Goal: Task Accomplishment & Management: Manage account settings

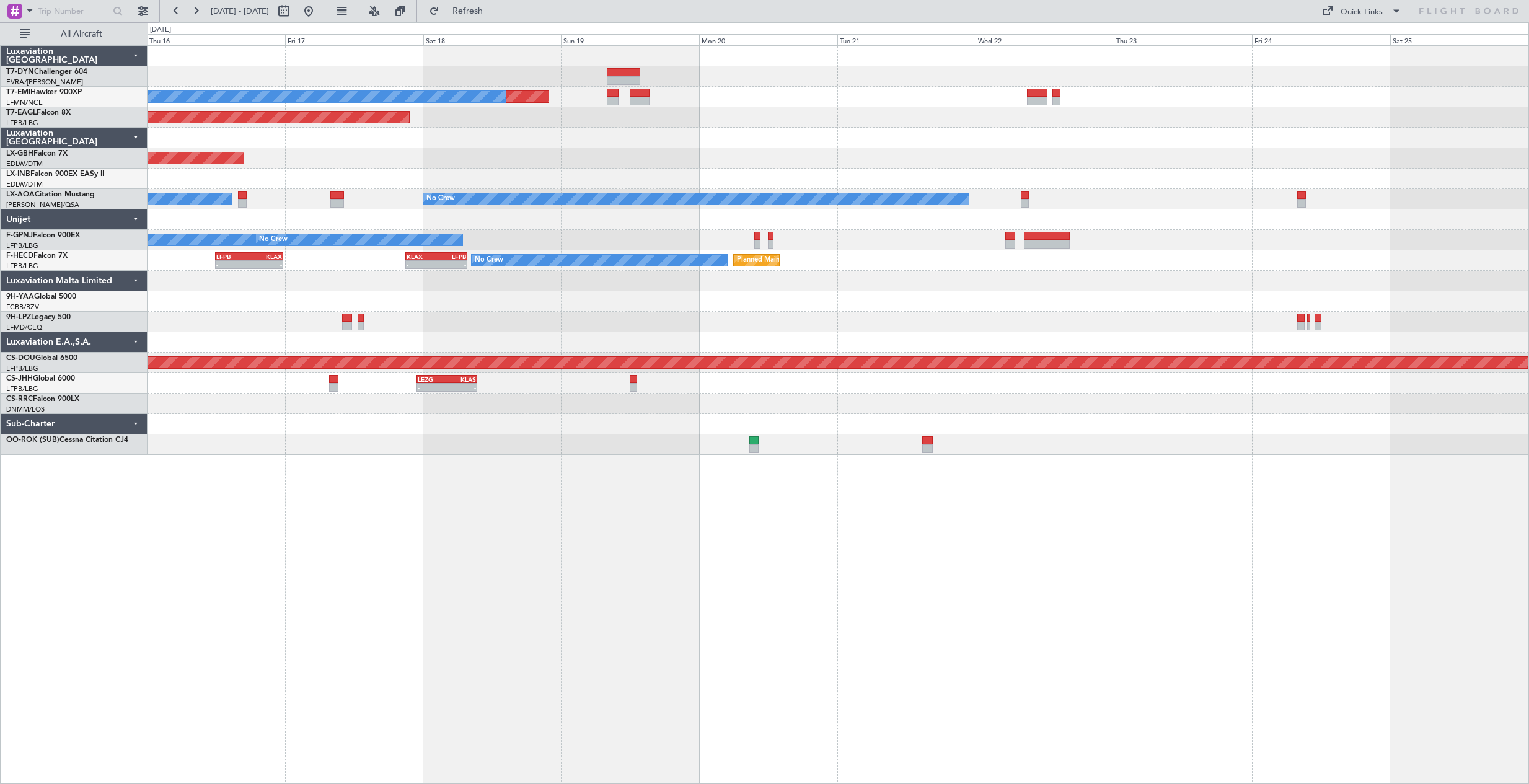
click at [691, 433] on div "Planned Maint No Crew Planned Maint [GEOGRAPHIC_DATA] (Al Maktoum Intl) Planned…" at bounding box center [838, 415] width 1382 height 739
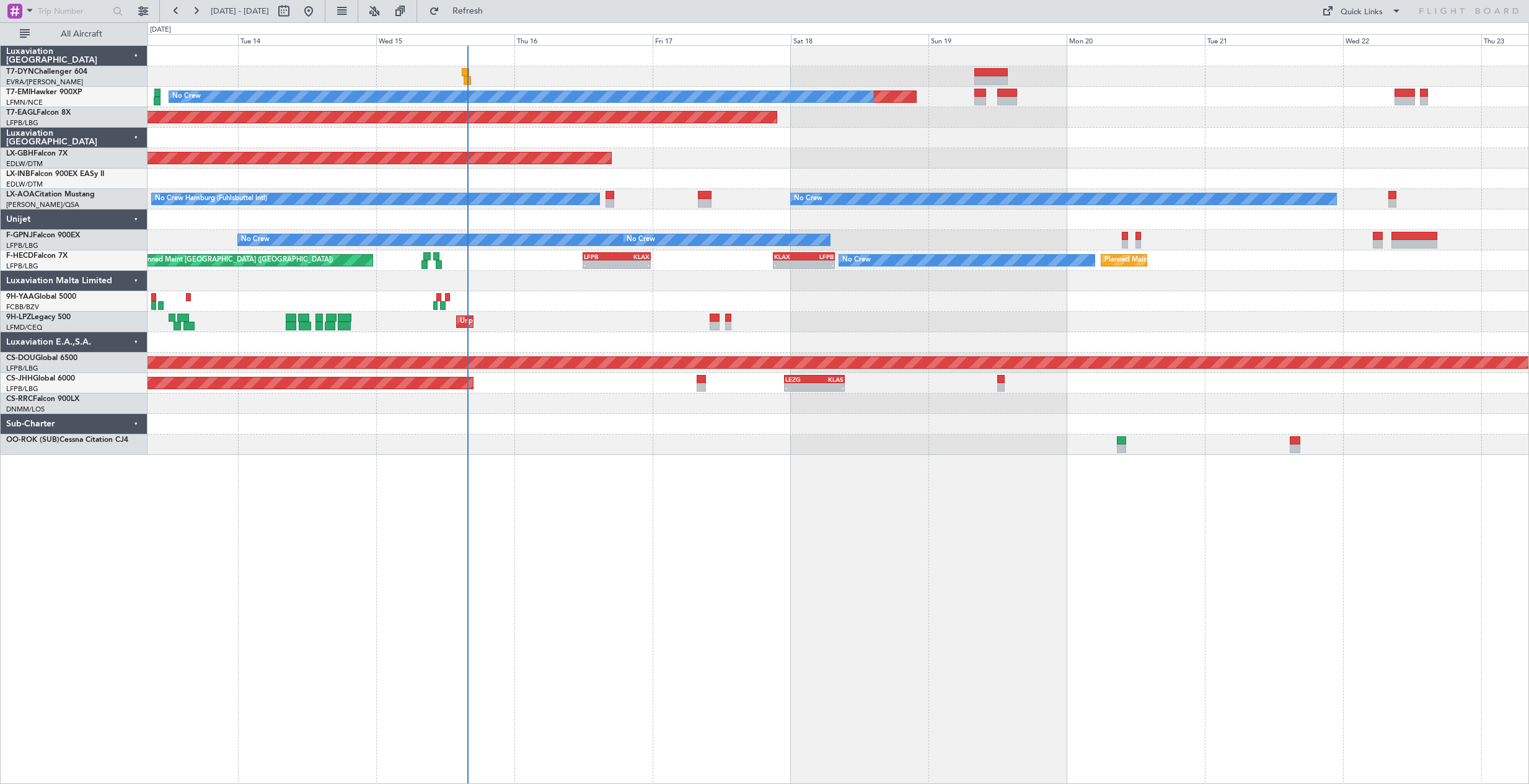
click at [847, 405] on div "Planned Maint No Crew Planned Maint [GEOGRAPHIC_DATA] (Al Maktoum Intl) Planned…" at bounding box center [838, 250] width 1381 height 409
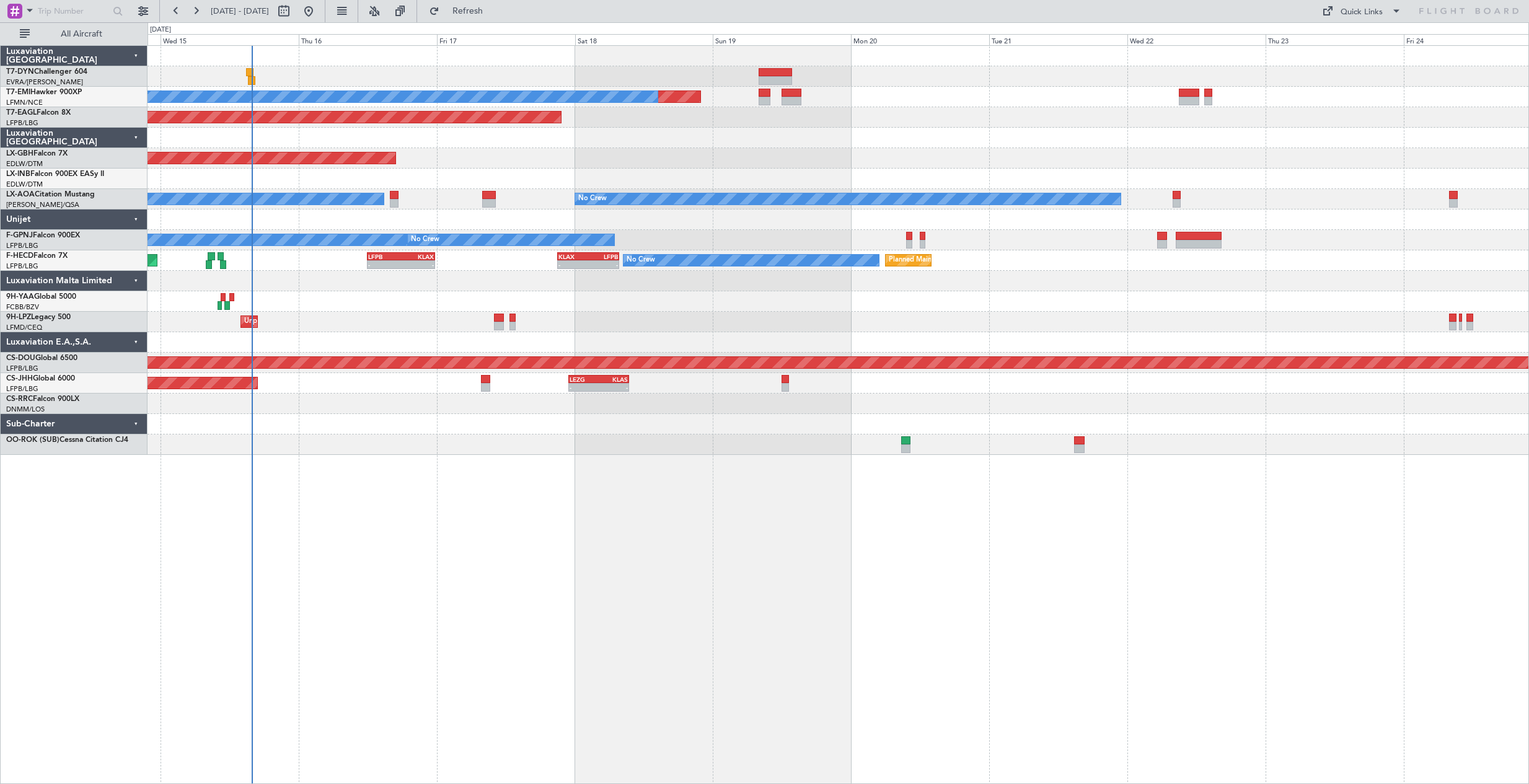
click at [680, 526] on div "Planned Maint No Crew Planned Maint [GEOGRAPHIC_DATA] (Al Maktoum Intl) Planned…" at bounding box center [838, 415] width 1382 height 739
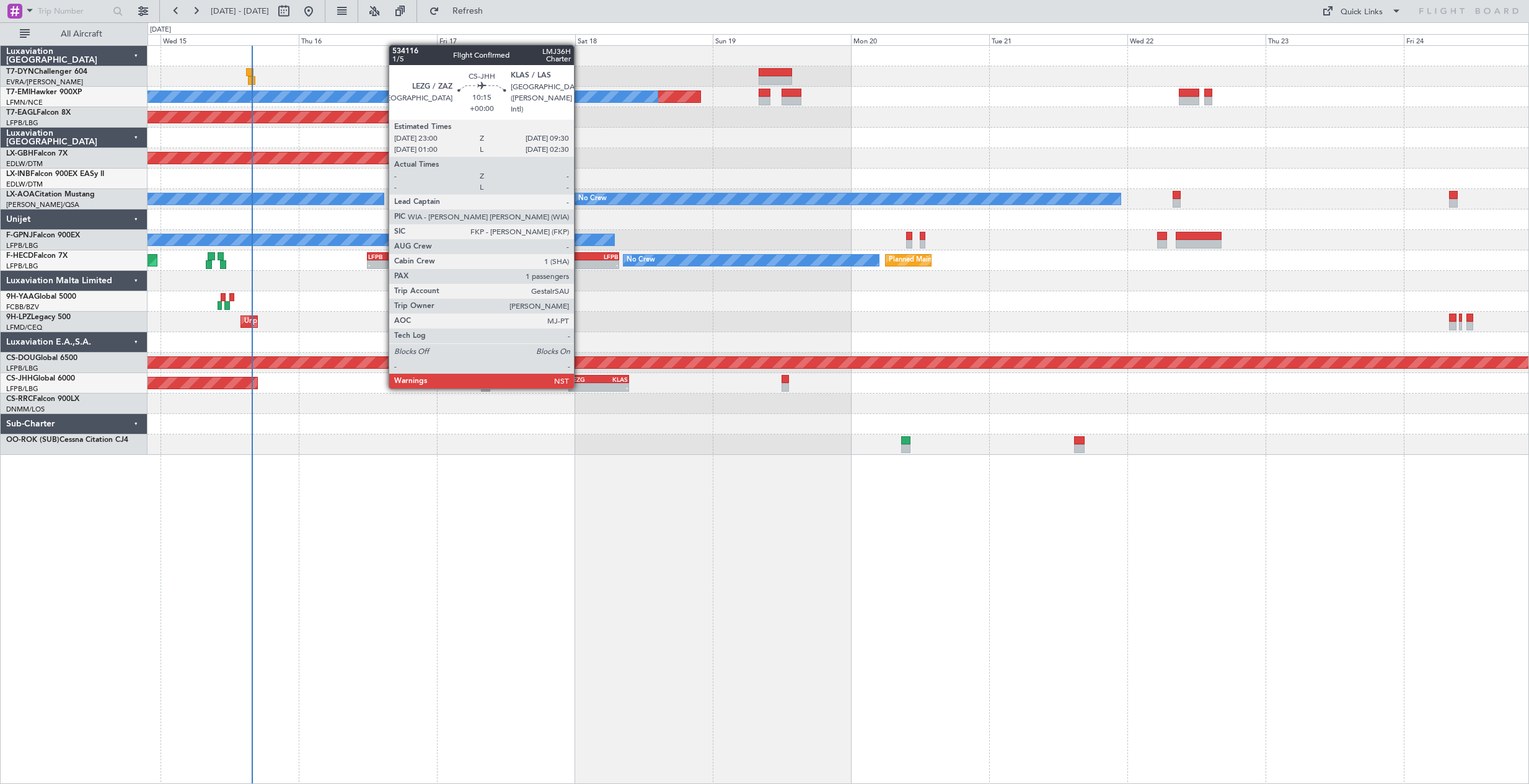
click at [579, 386] on div "-" at bounding box center [584, 387] width 29 height 8
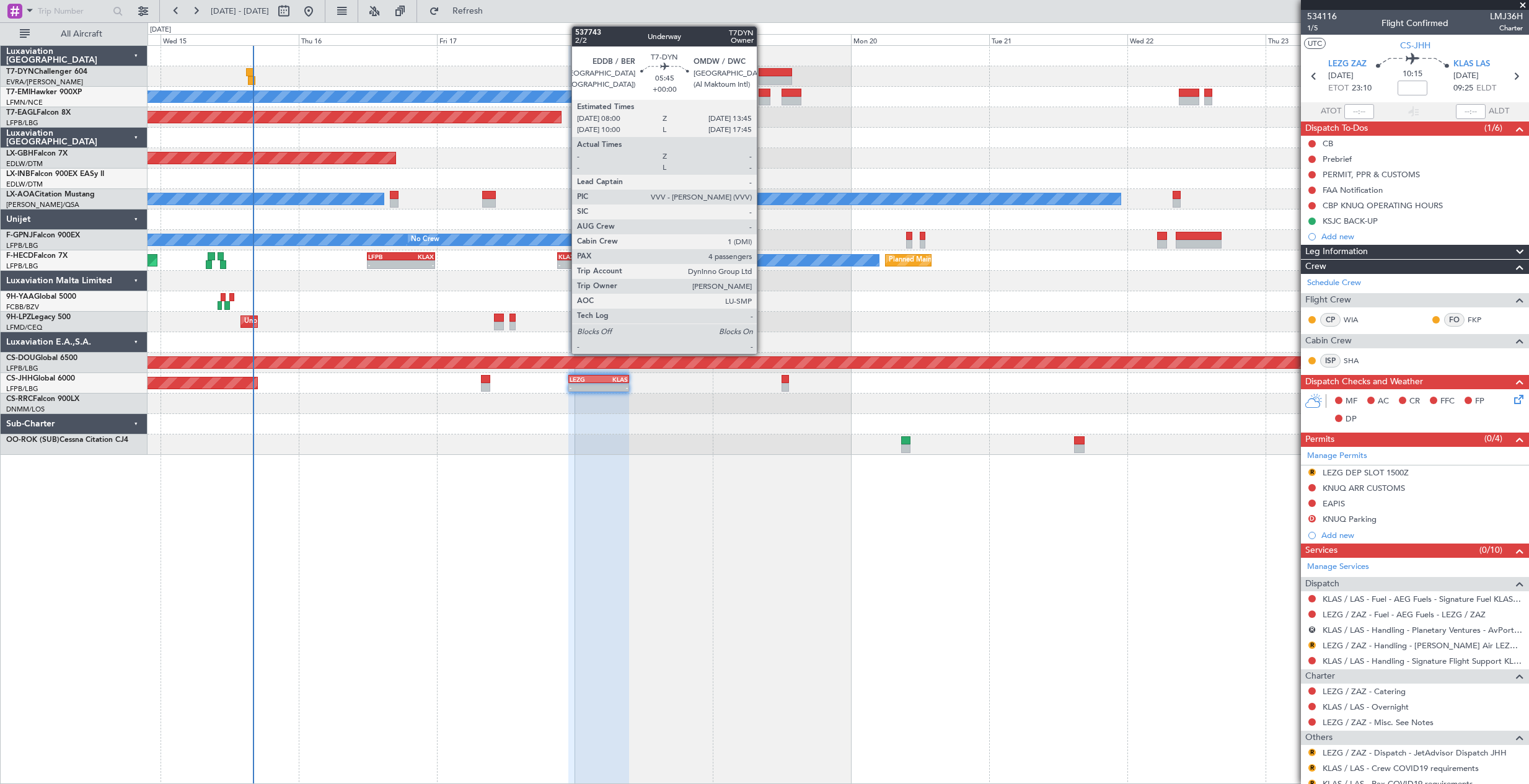
click at [762, 69] on div at bounding box center [776, 72] width 34 height 8
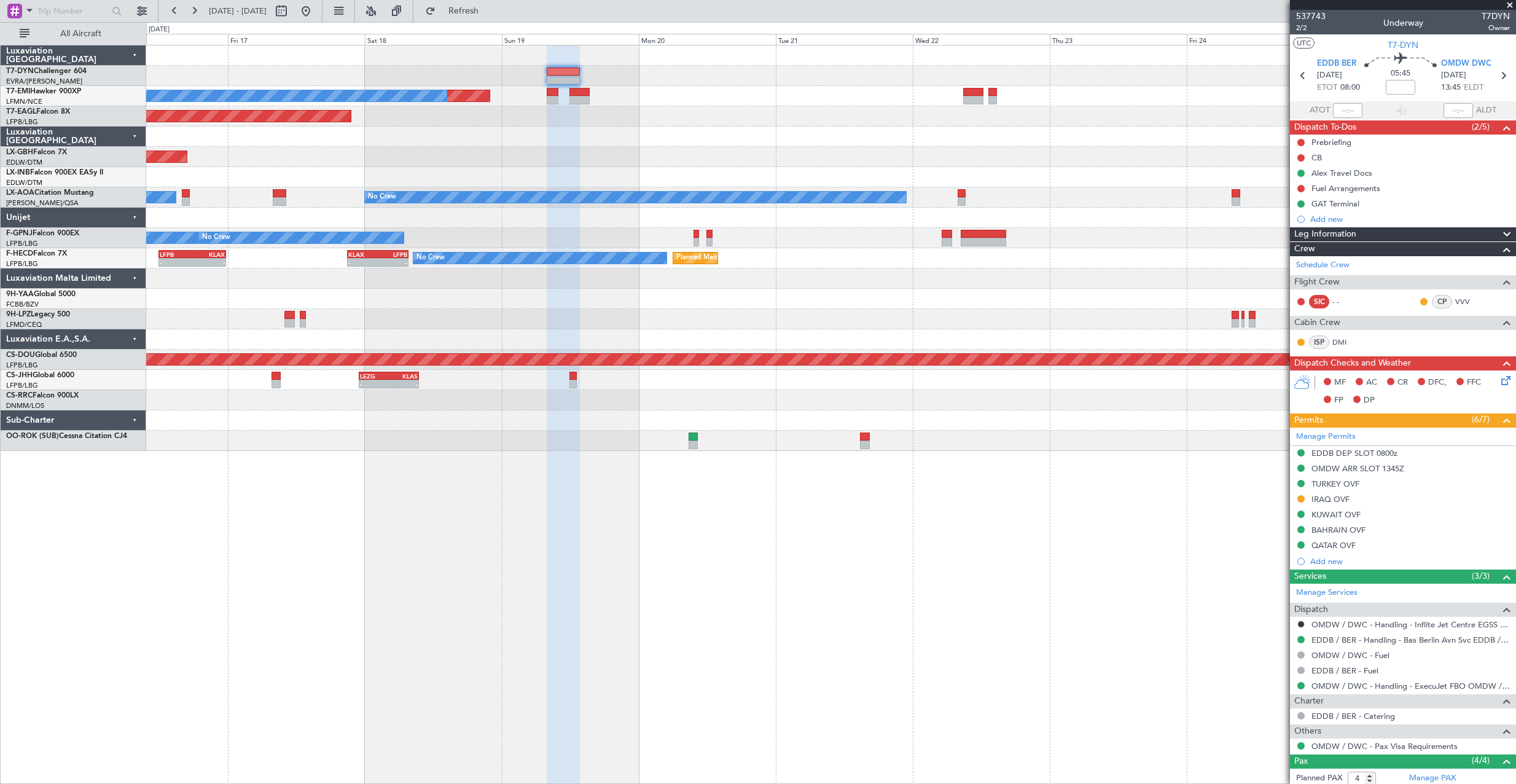
click at [793, 244] on div "No Crew No Crew Planned Maint [GEOGRAPHIC_DATA] ([GEOGRAPHIC_DATA])" at bounding box center [831, 237] width 1370 height 21
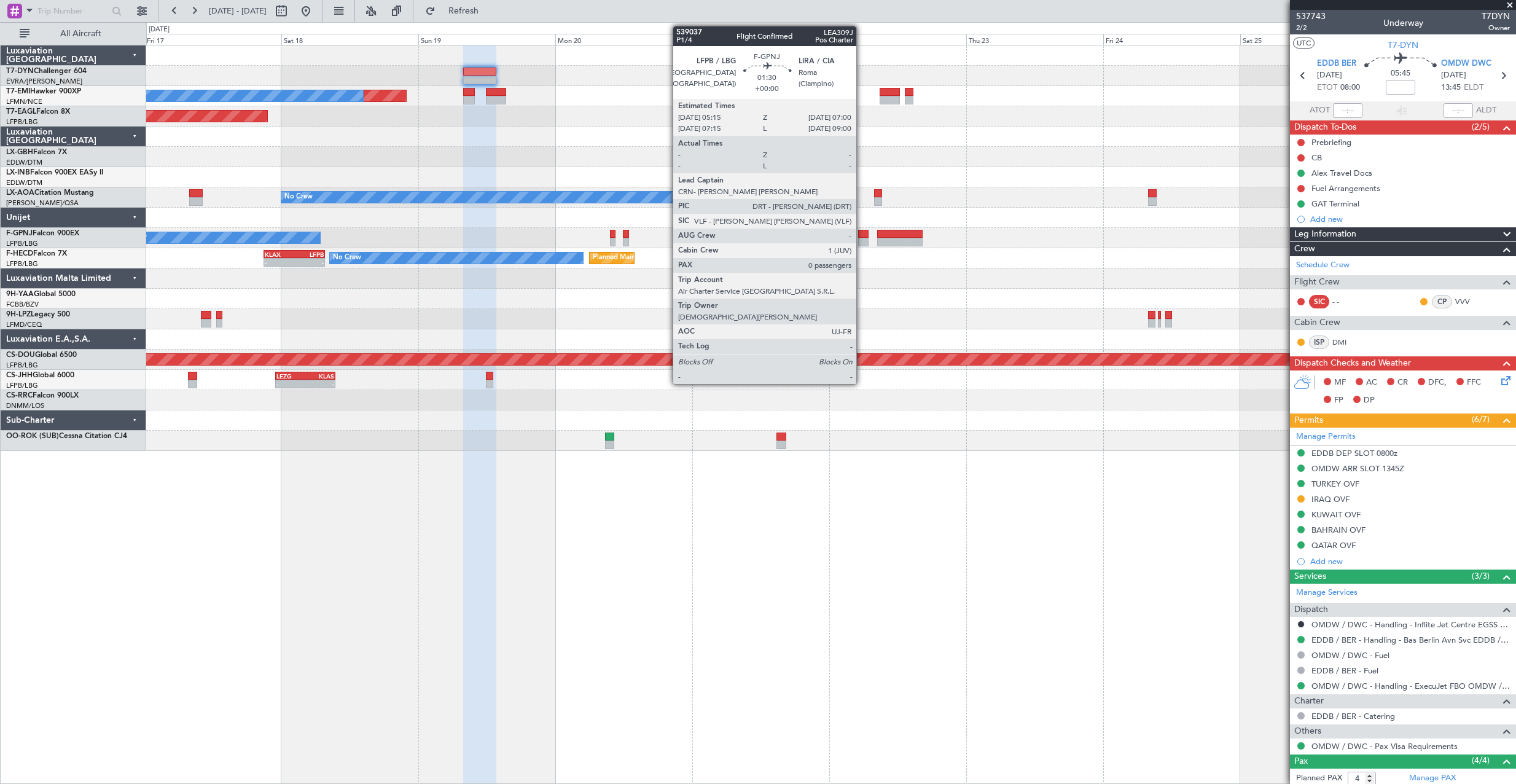
click at [862, 233] on div at bounding box center [863, 234] width 11 height 8
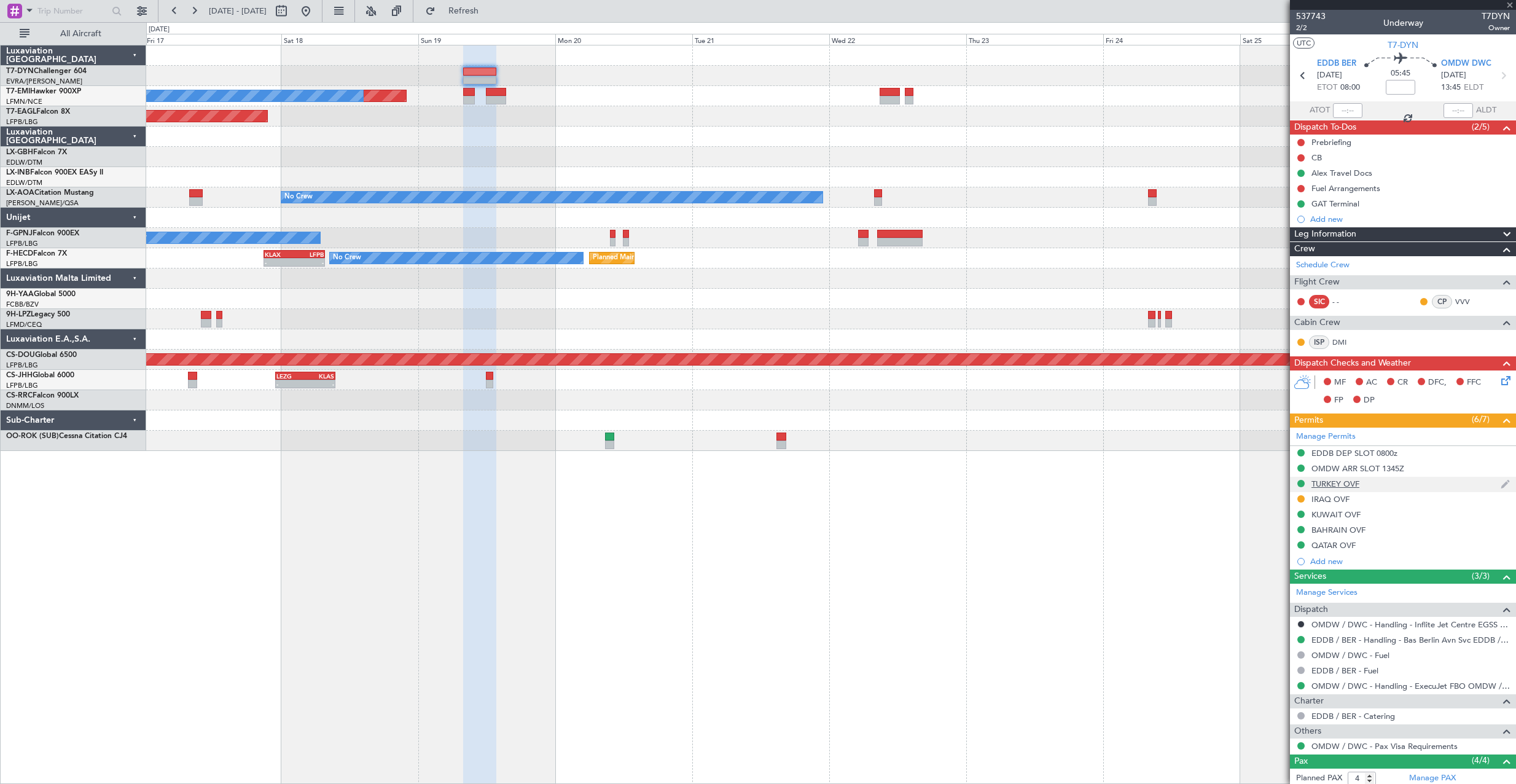
type input "0"
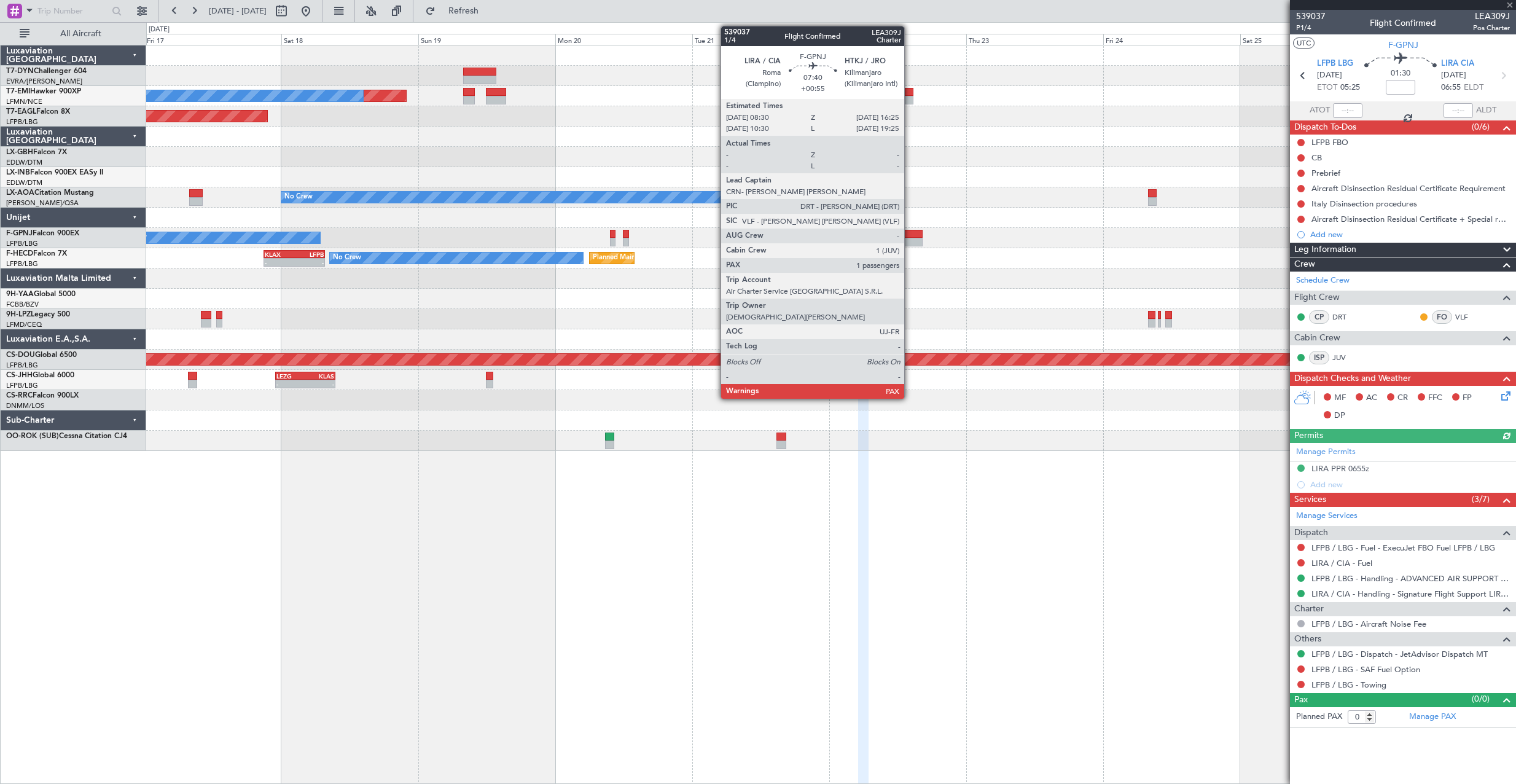
click at [910, 235] on div at bounding box center [900, 234] width 46 height 8
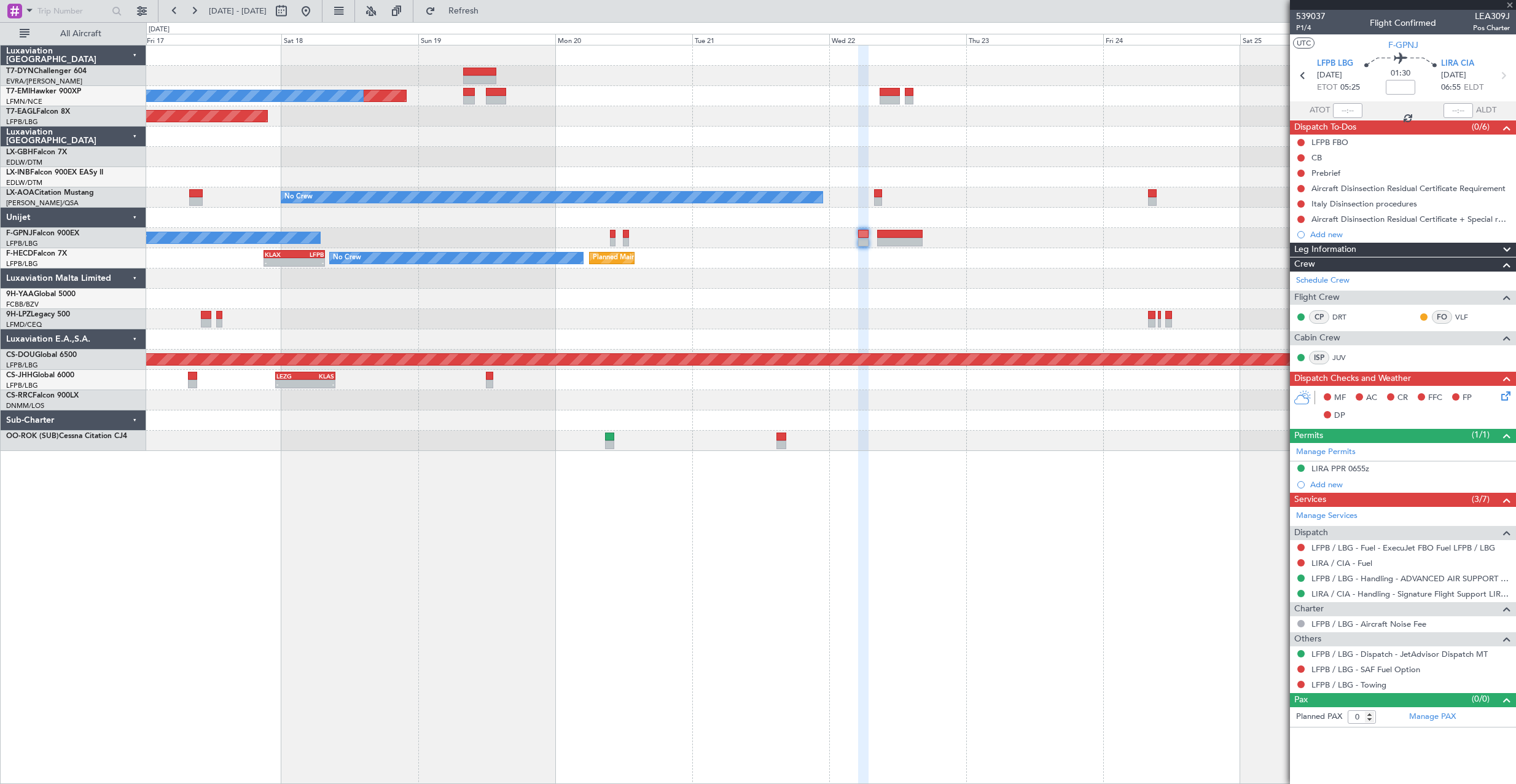
type input "+00:55"
type input "6"
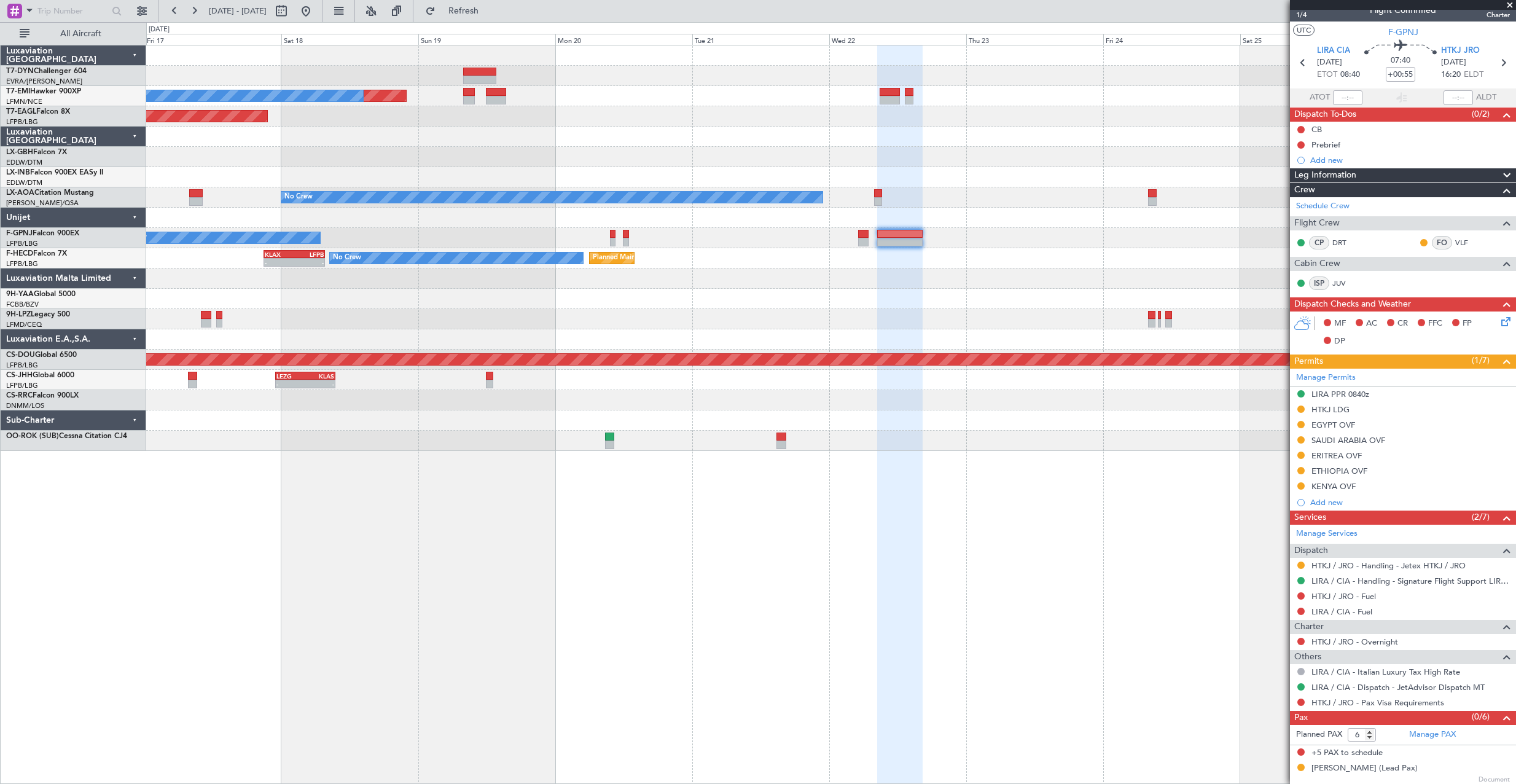
scroll to position [14, 0]
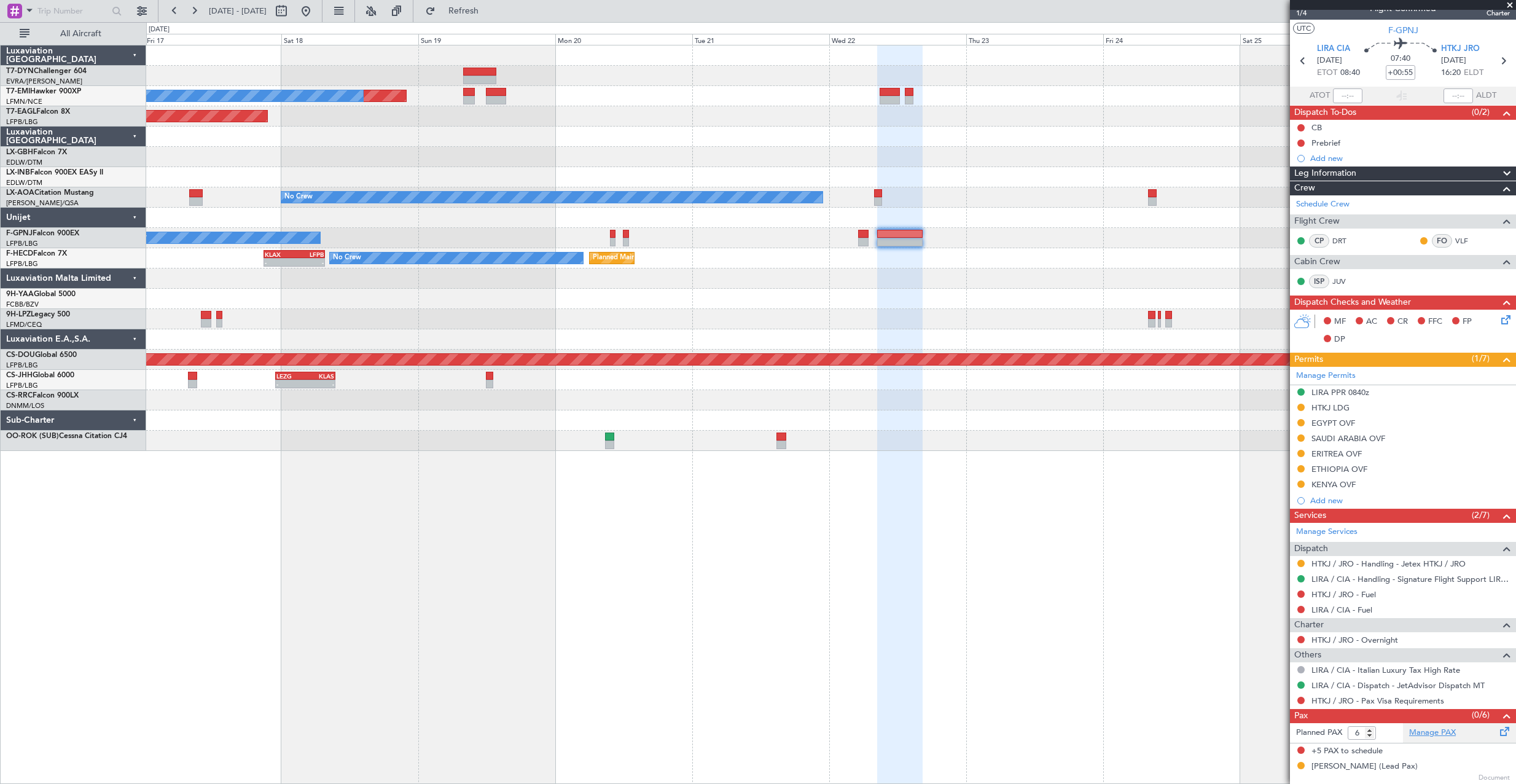
click at [1440, 729] on link "Manage PAX" at bounding box center [1432, 733] width 46 height 12
click at [1447, 731] on link "Manage PAX" at bounding box center [1432, 733] width 46 height 12
click at [1325, 47] on span "LIRA CIA" at bounding box center [1334, 49] width 34 height 12
click at [1441, 730] on link "Manage PAX" at bounding box center [1432, 733] width 46 height 12
click at [1425, 733] on mat-tooltip-component "Incomplete" at bounding box center [1398, 738] width 56 height 33
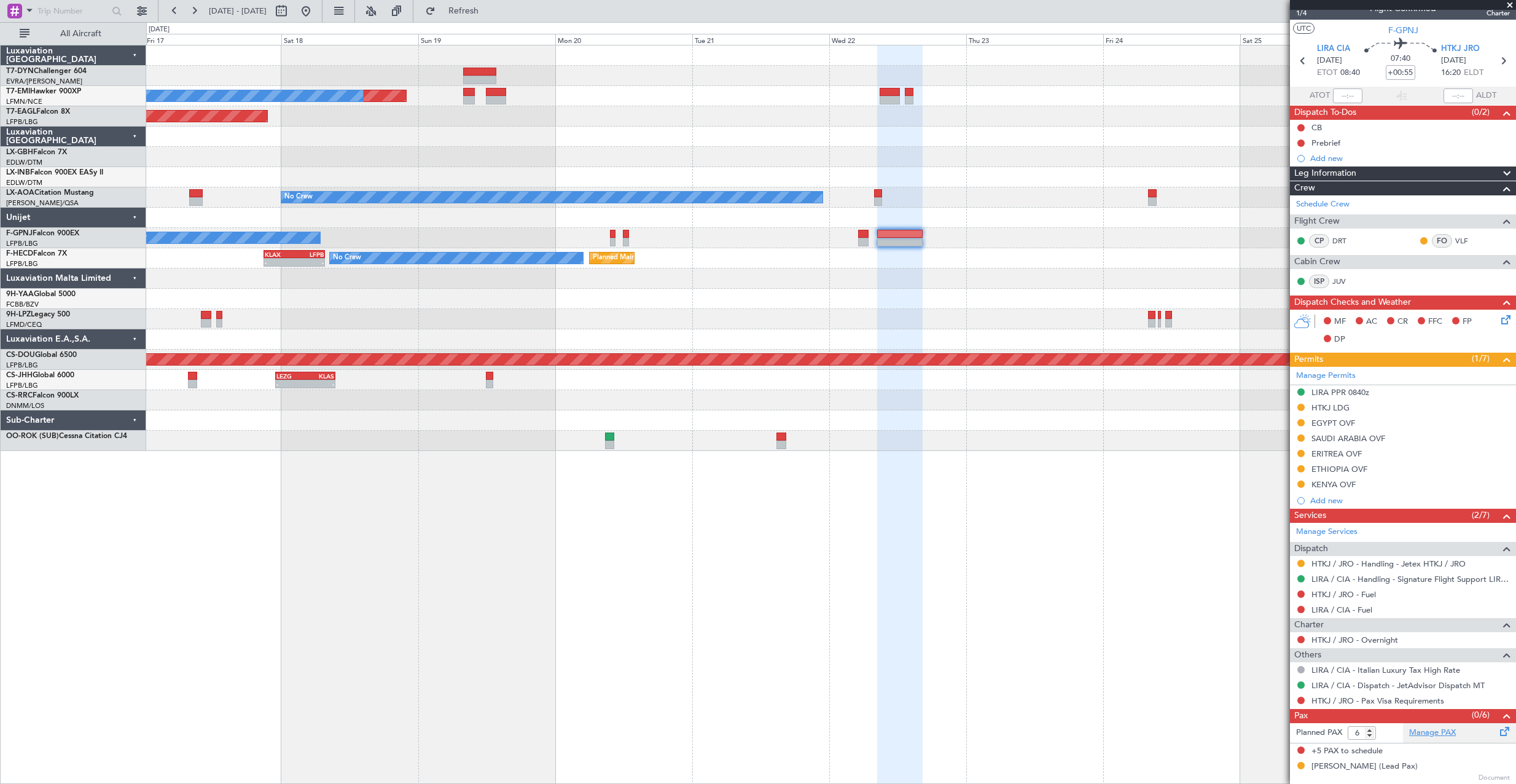
click at [1438, 731] on link "Manage PAX" at bounding box center [1432, 733] width 46 height 12
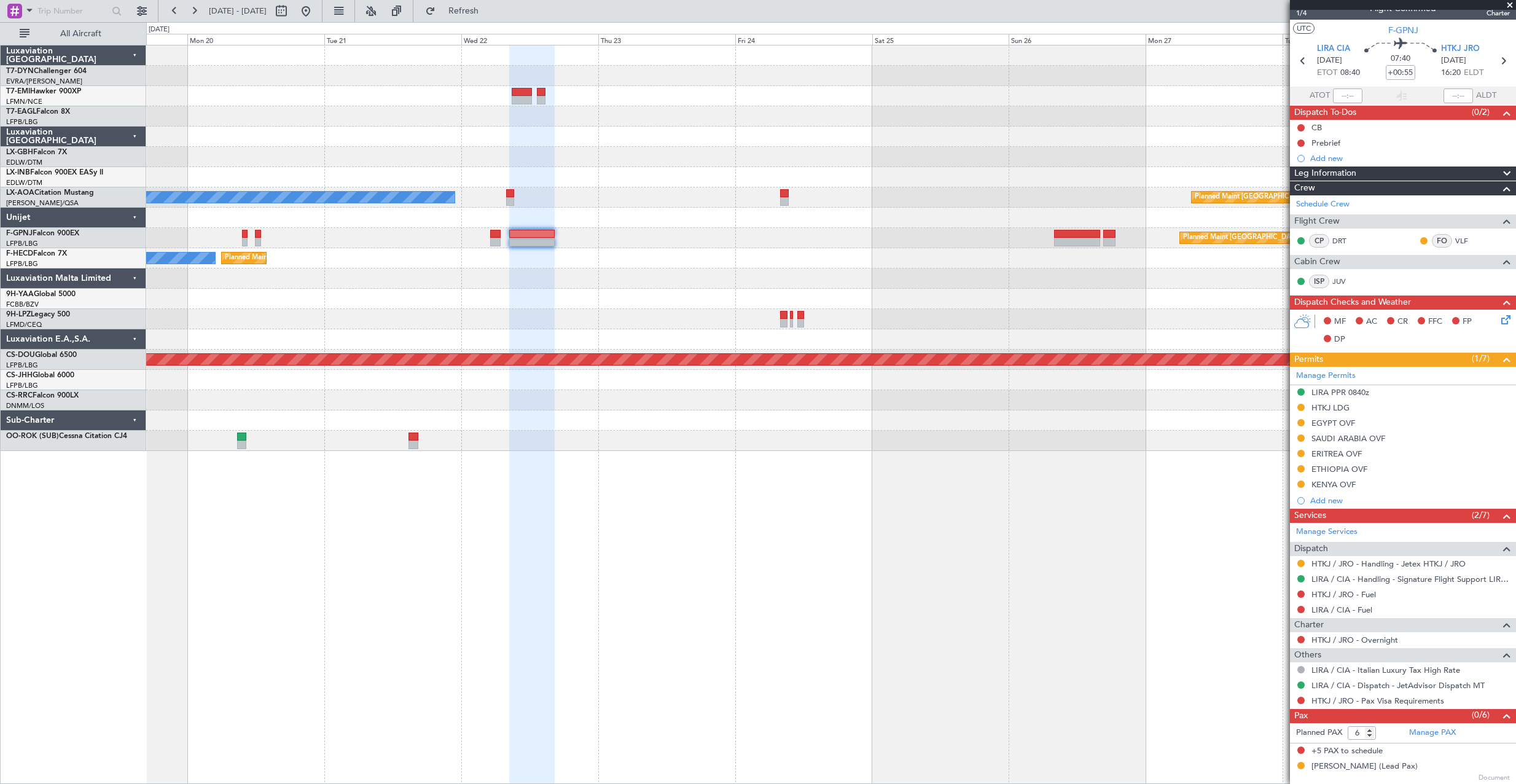
click at [789, 313] on div "Planned Maint No Crew Planned Maint [GEOGRAPHIC_DATA] (Al Maktoum Intl) No Crew…" at bounding box center [831, 248] width 1370 height 406
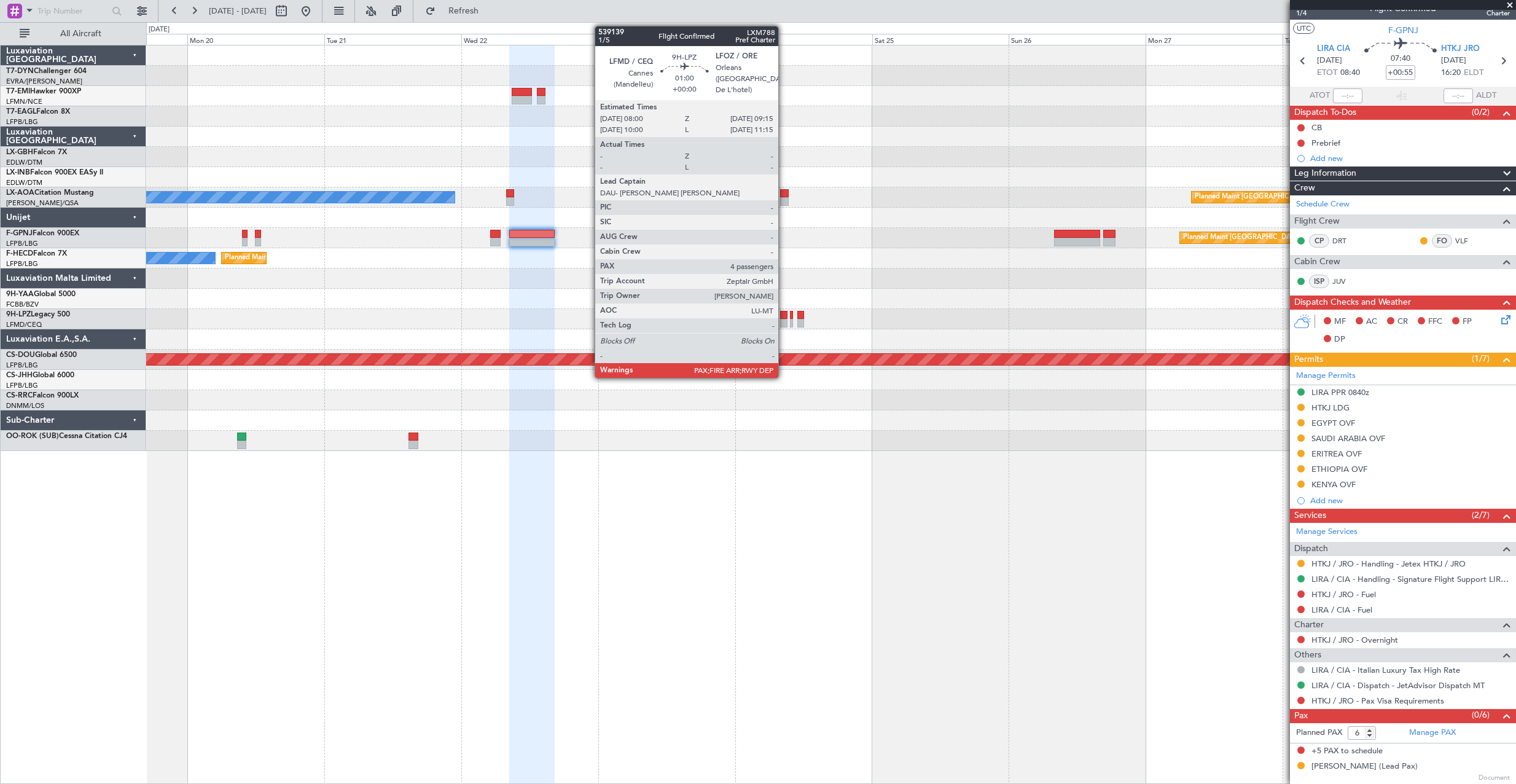
click at [784, 311] on div at bounding box center [784, 314] width 8 height 8
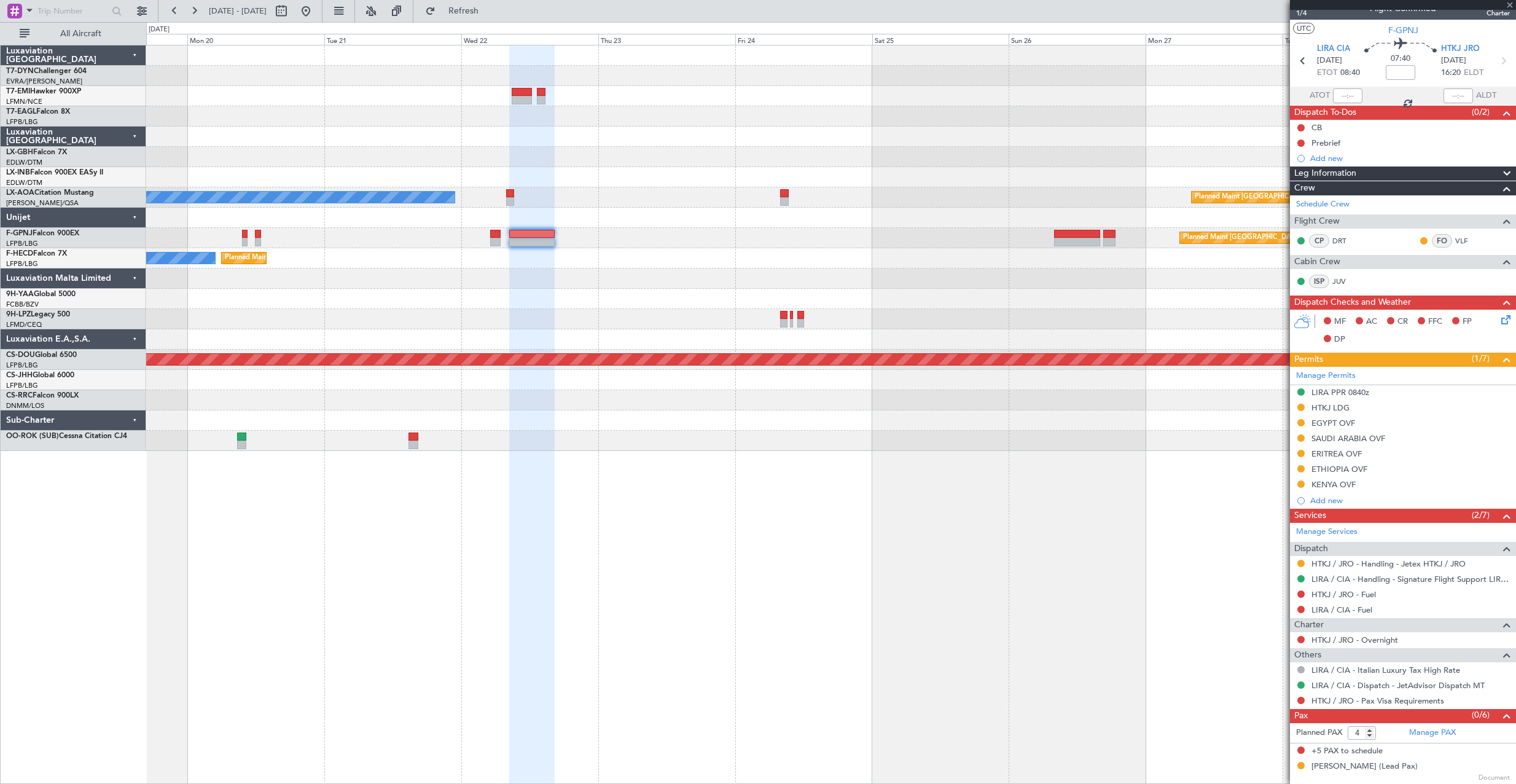
scroll to position [0, 0]
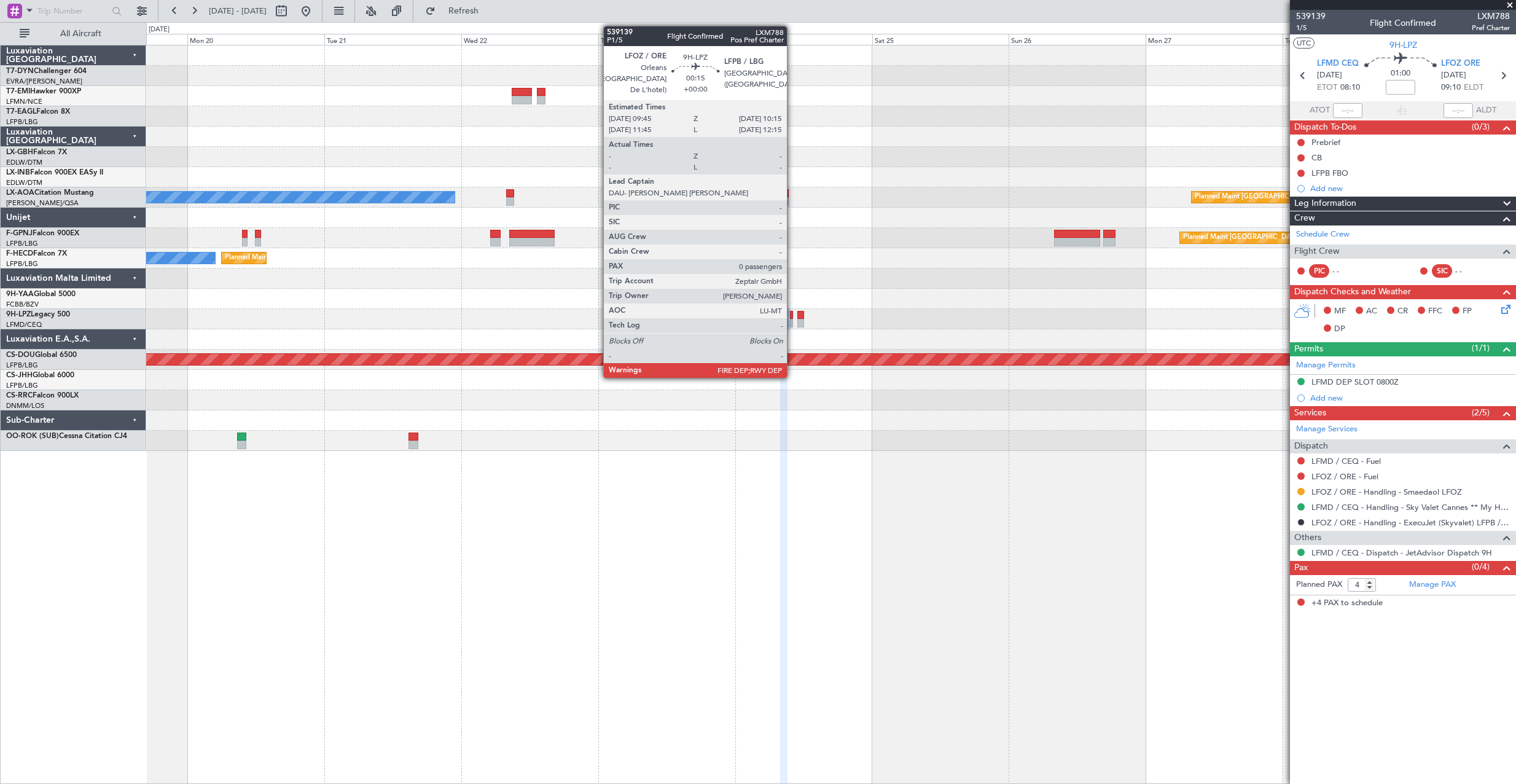
click at [793, 315] on div at bounding box center [792, 314] width 3 height 8
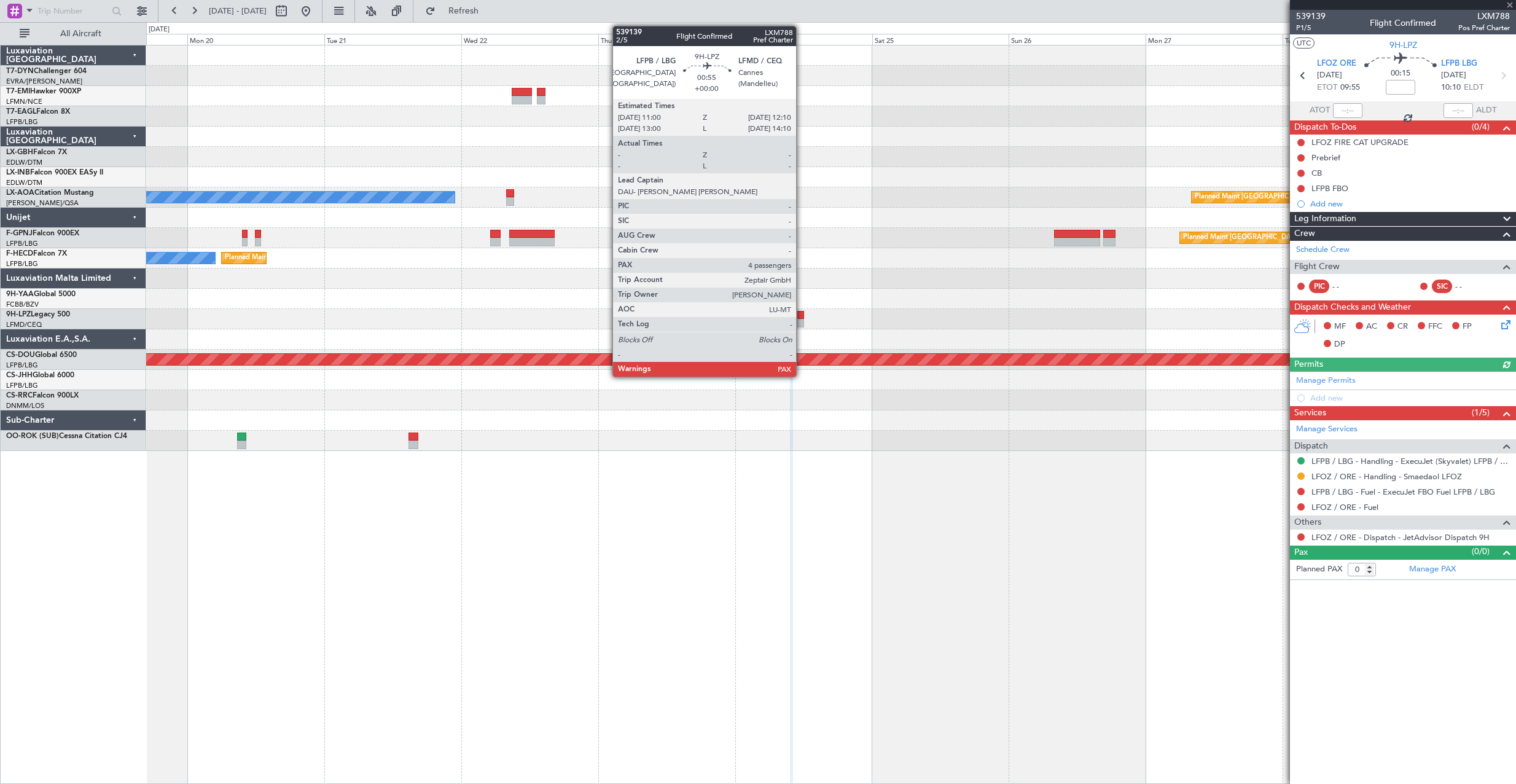
click at [802, 319] on div at bounding box center [800, 323] width 7 height 8
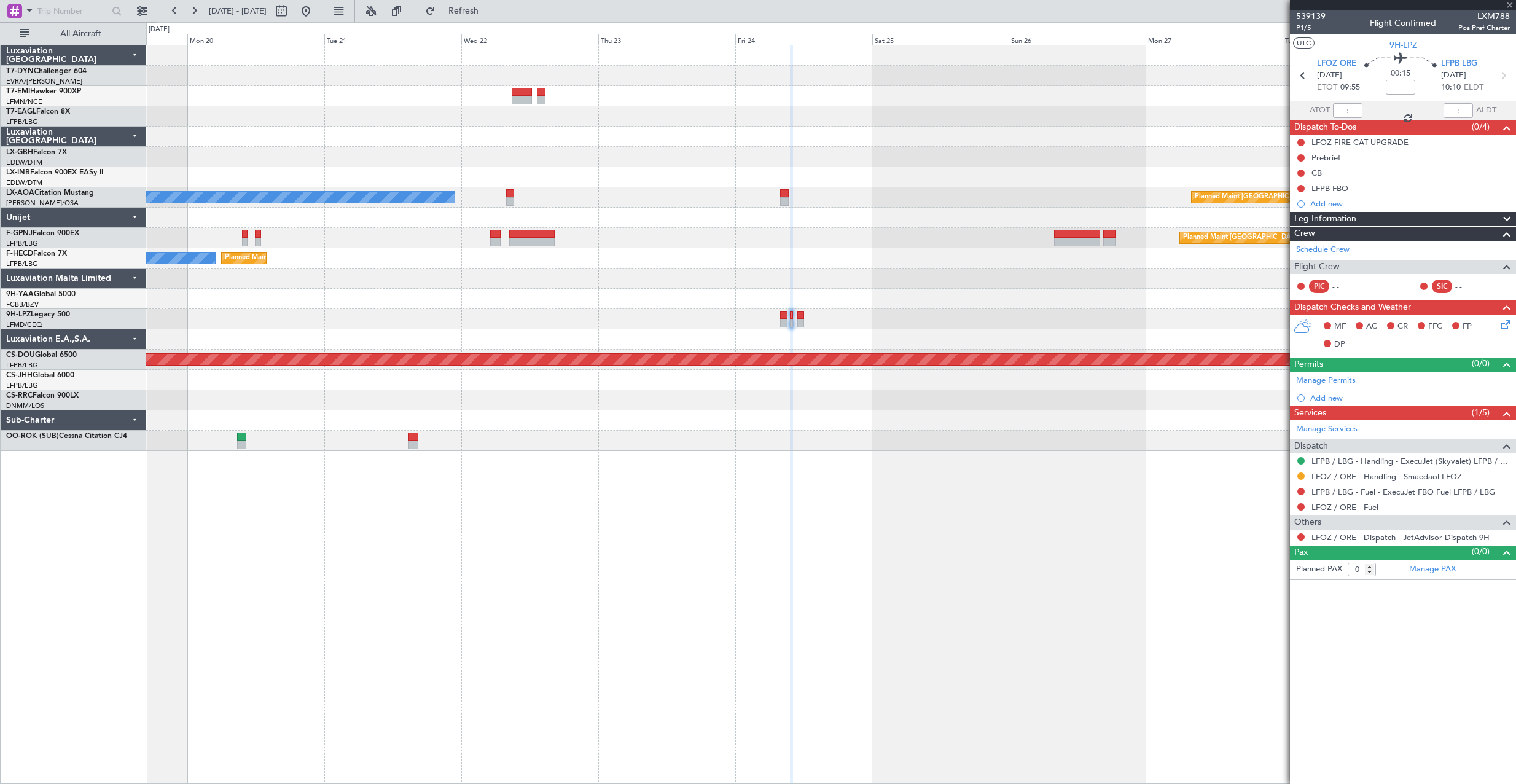
type input "4"
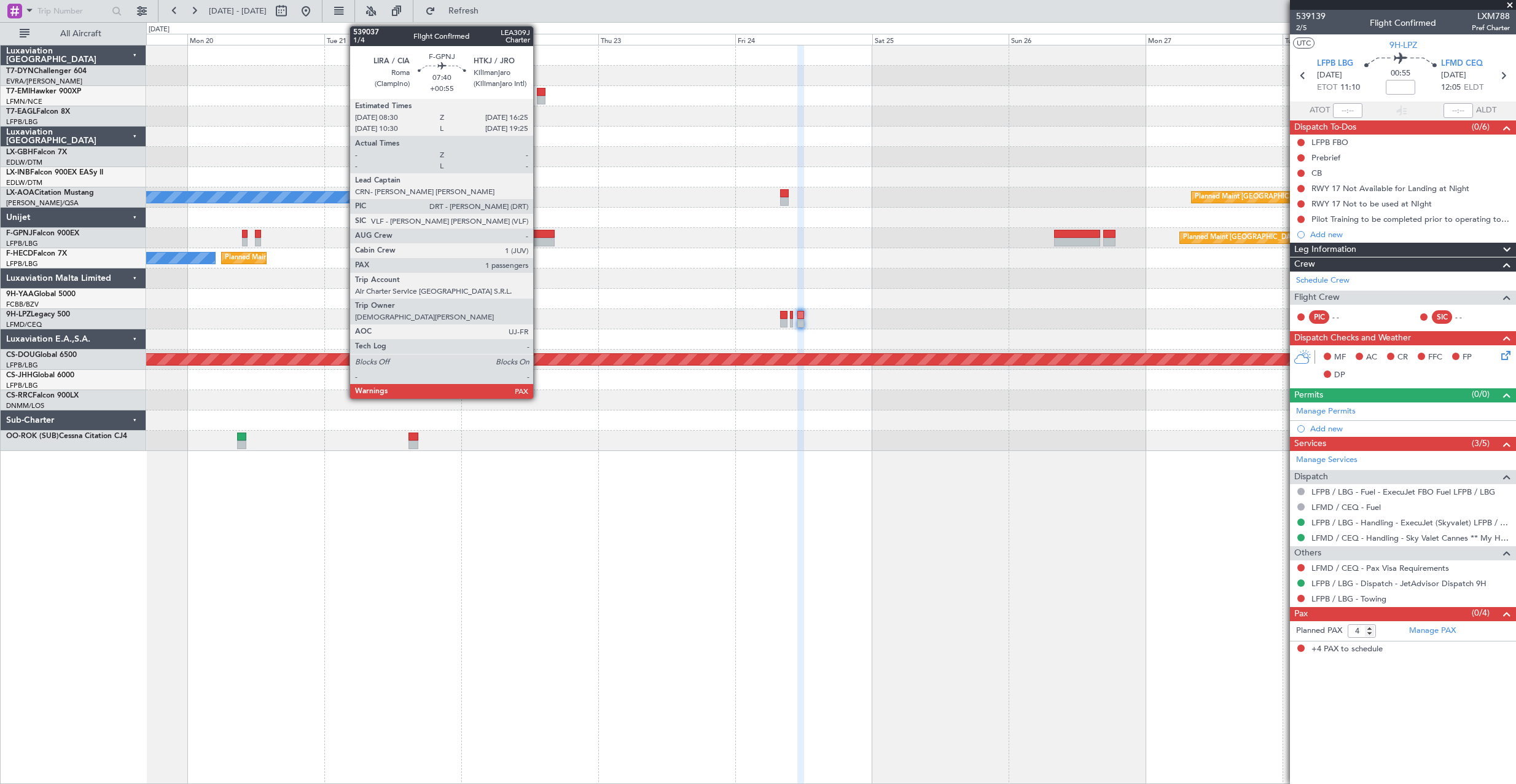
click at [539, 231] on div at bounding box center [532, 234] width 46 height 8
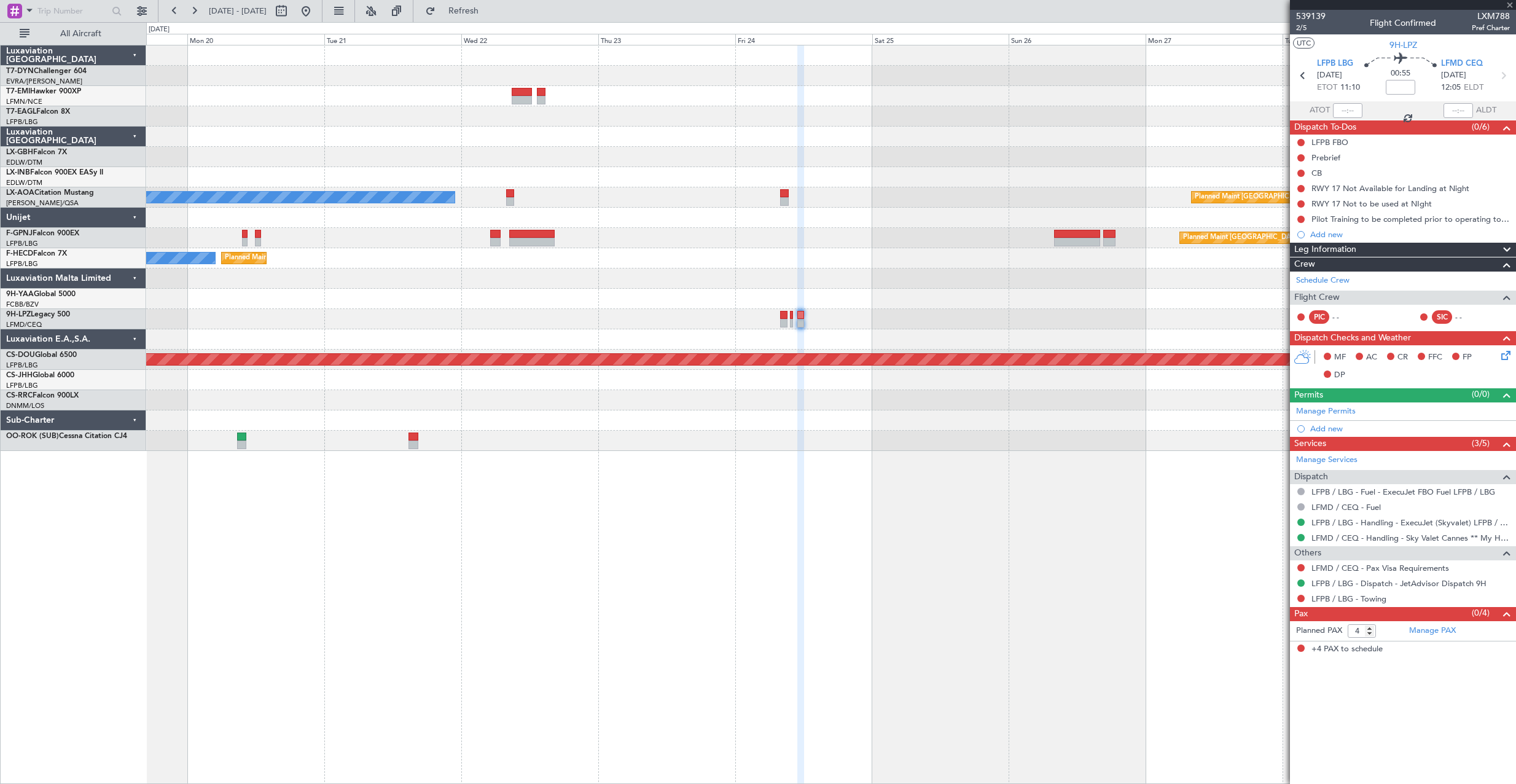
type input "+00:55"
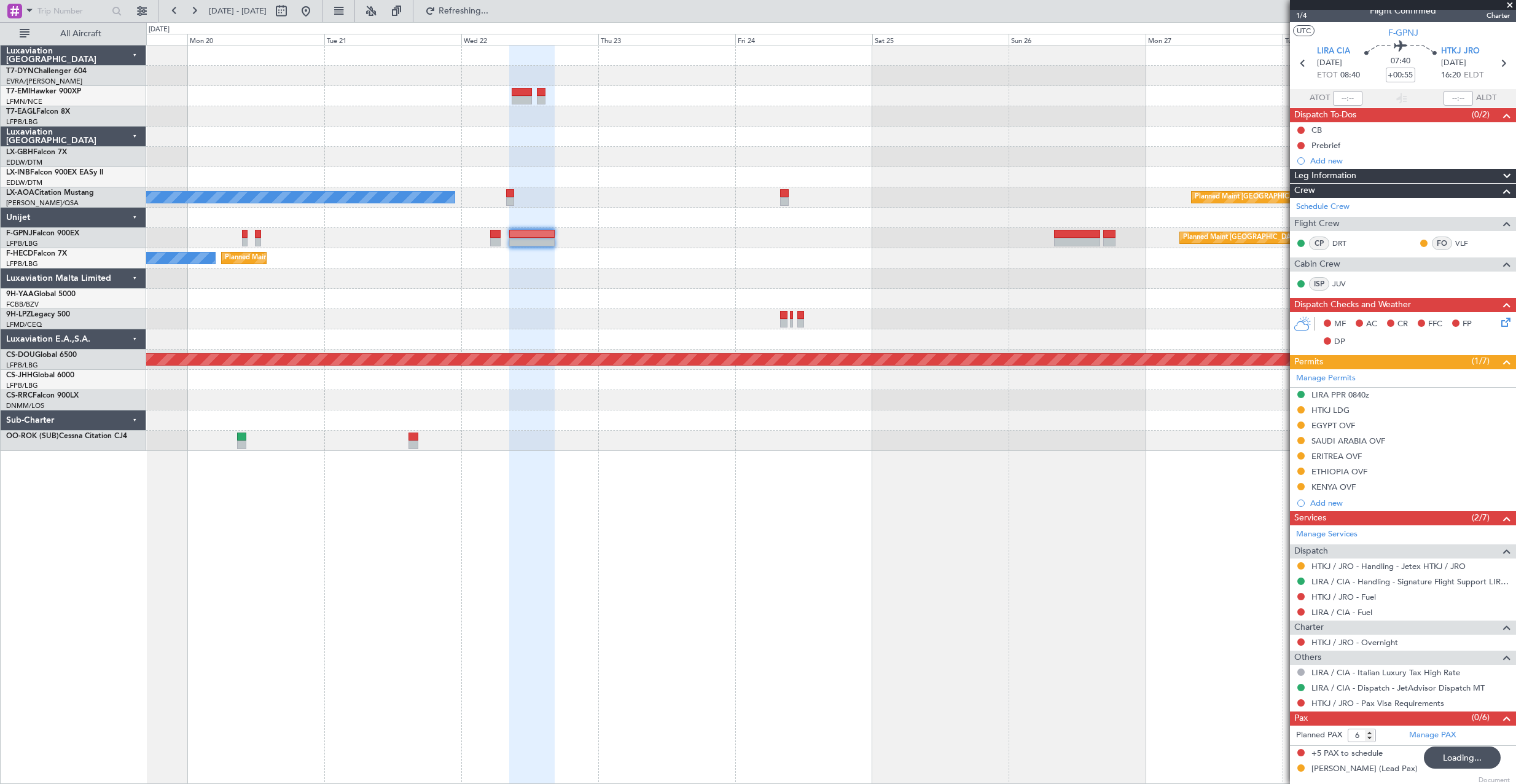
scroll to position [14, 0]
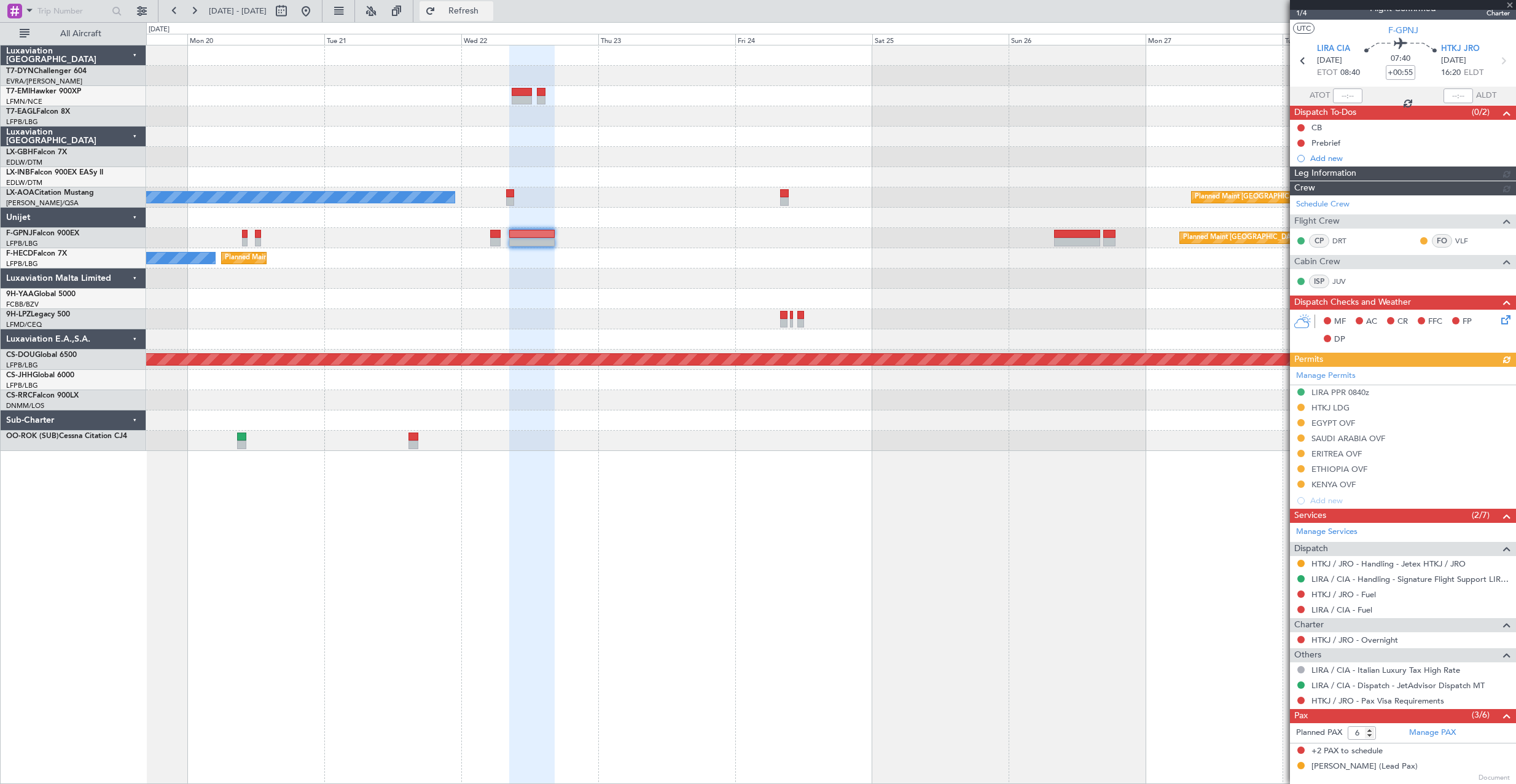
click at [469, 11] on button "Refresh" at bounding box center [456, 11] width 74 height 20
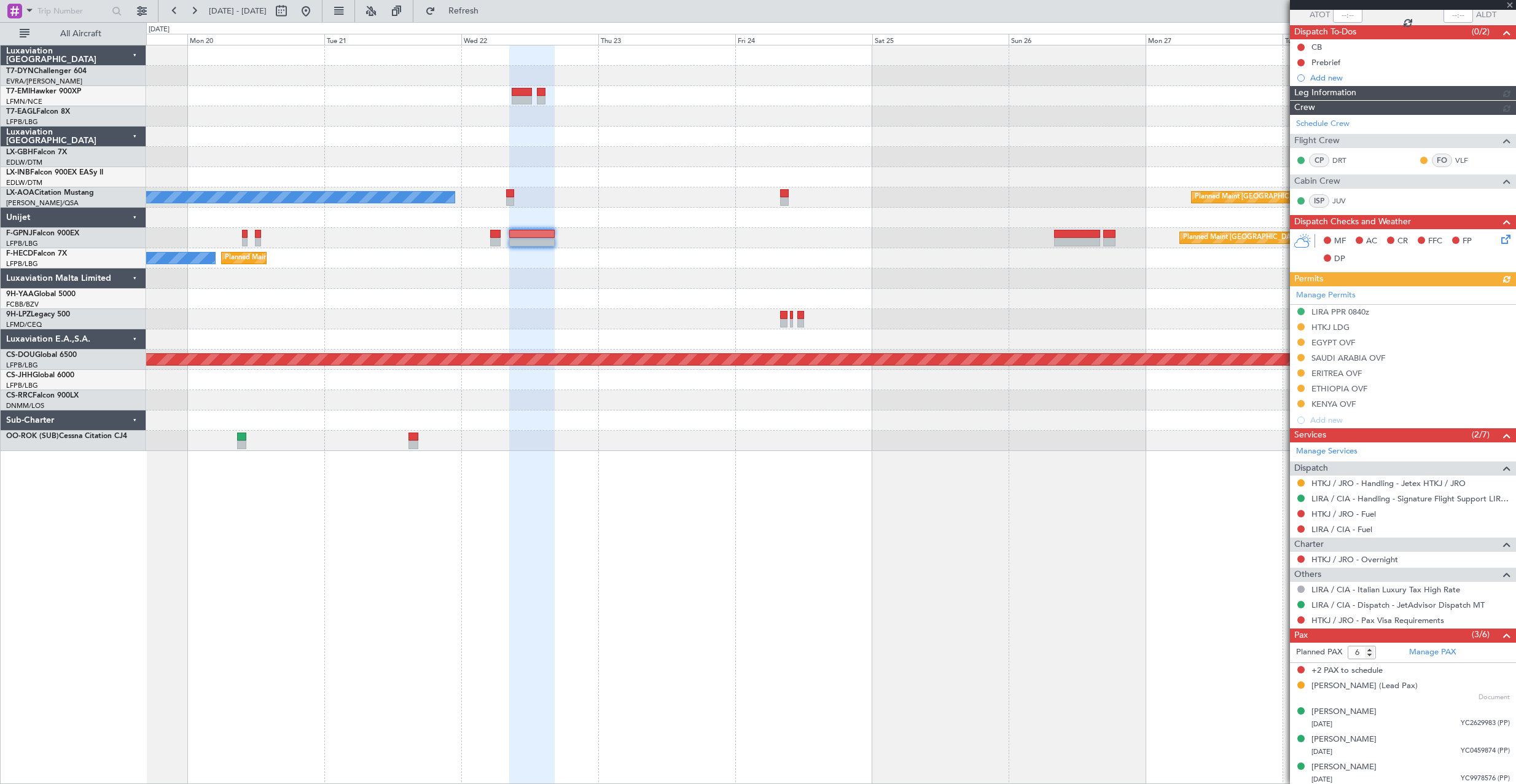
scroll to position [97, 0]
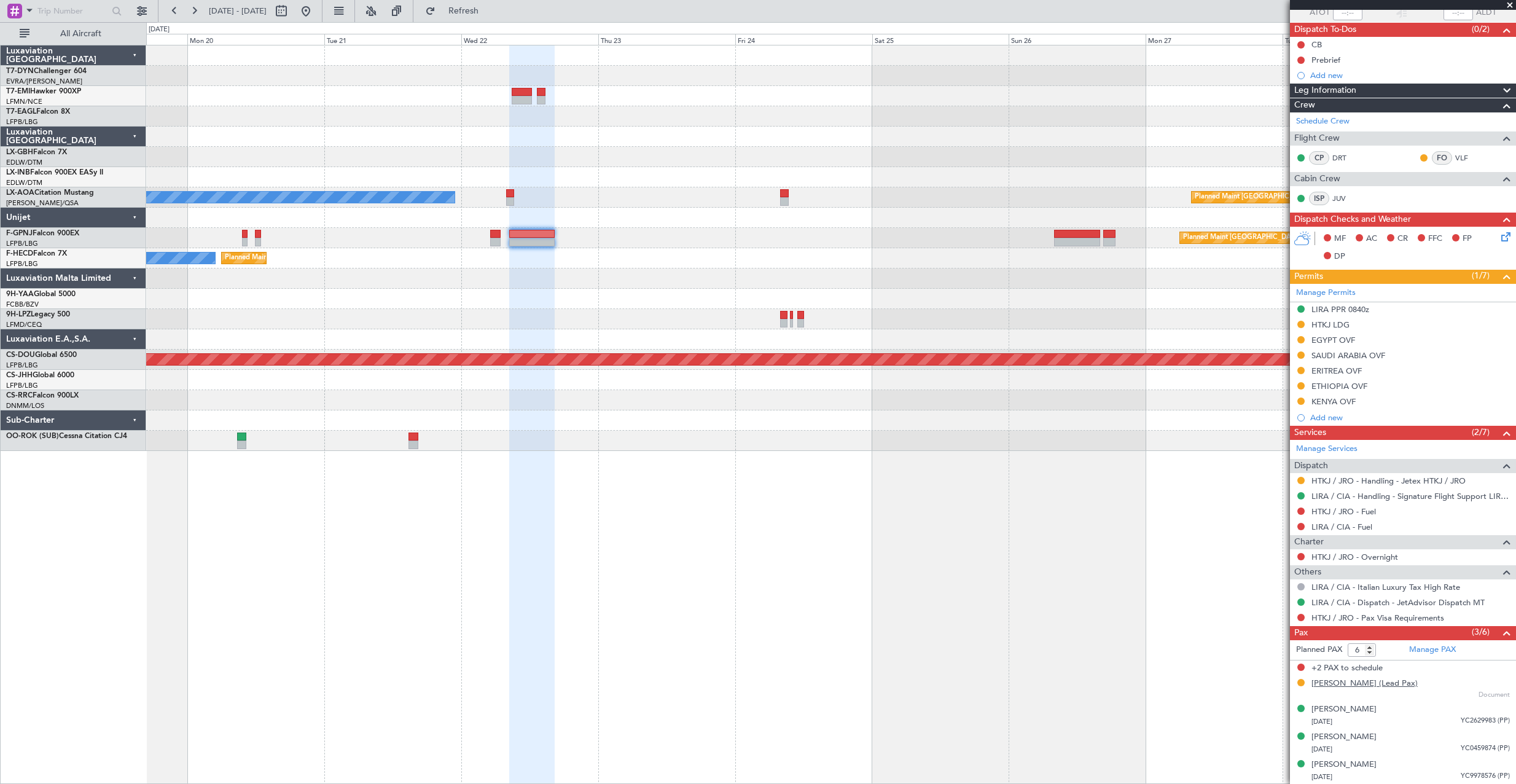
click at [1357, 685] on div "[PERSON_NAME] (Lead Pax)" at bounding box center [1365, 684] width 107 height 12
click at [472, 14] on button "Refresh" at bounding box center [456, 11] width 74 height 20
click at [474, 5] on button "Refresh" at bounding box center [456, 11] width 74 height 20
click at [1433, 654] on link "Manage PAX" at bounding box center [1432, 650] width 46 height 12
click at [490, 15] on span "Refresh" at bounding box center [464, 11] width 52 height 8
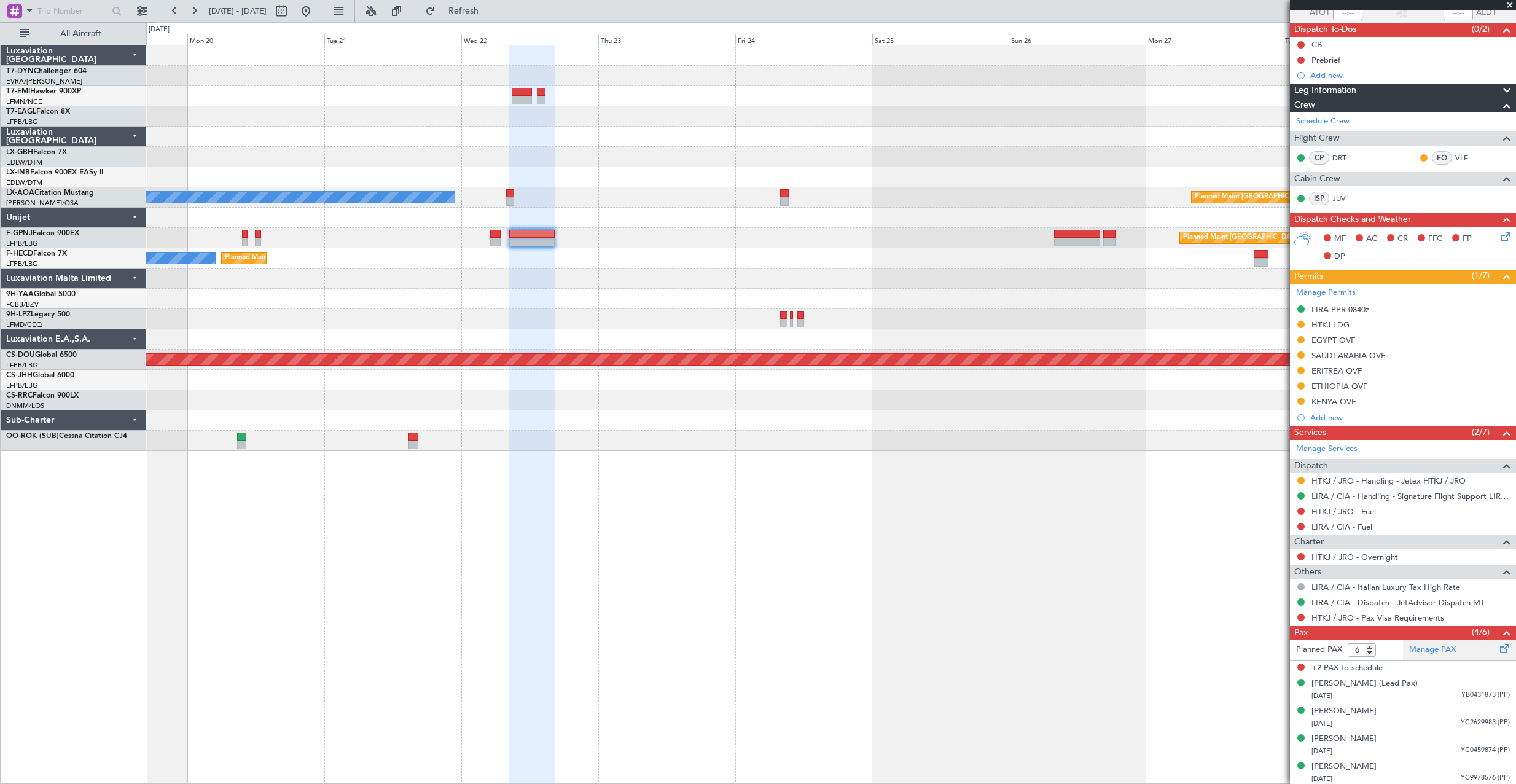
click at [1437, 651] on link "Manage PAX" at bounding box center [1432, 650] width 46 height 12
click at [490, 14] on span "Refresh" at bounding box center [464, 11] width 52 height 8
click at [1374, 687] on div "[PERSON_NAME] (Lead Pax)" at bounding box center [1365, 684] width 107 height 12
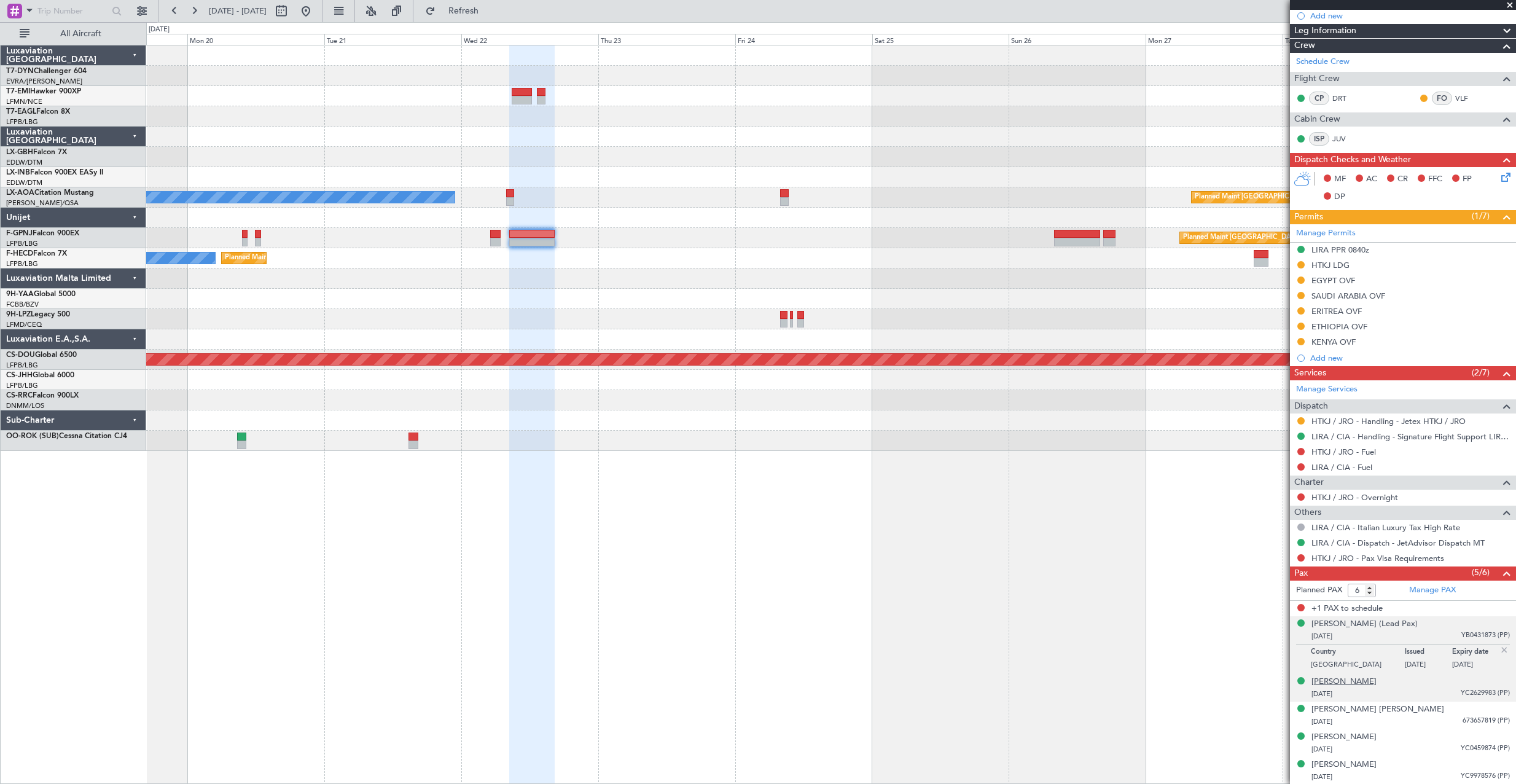
click at [1348, 686] on div "[PERSON_NAME]" at bounding box center [1345, 682] width 65 height 12
click at [1386, 713] on div "[PERSON_NAME] [PERSON_NAME]" at bounding box center [1378, 709] width 132 height 12
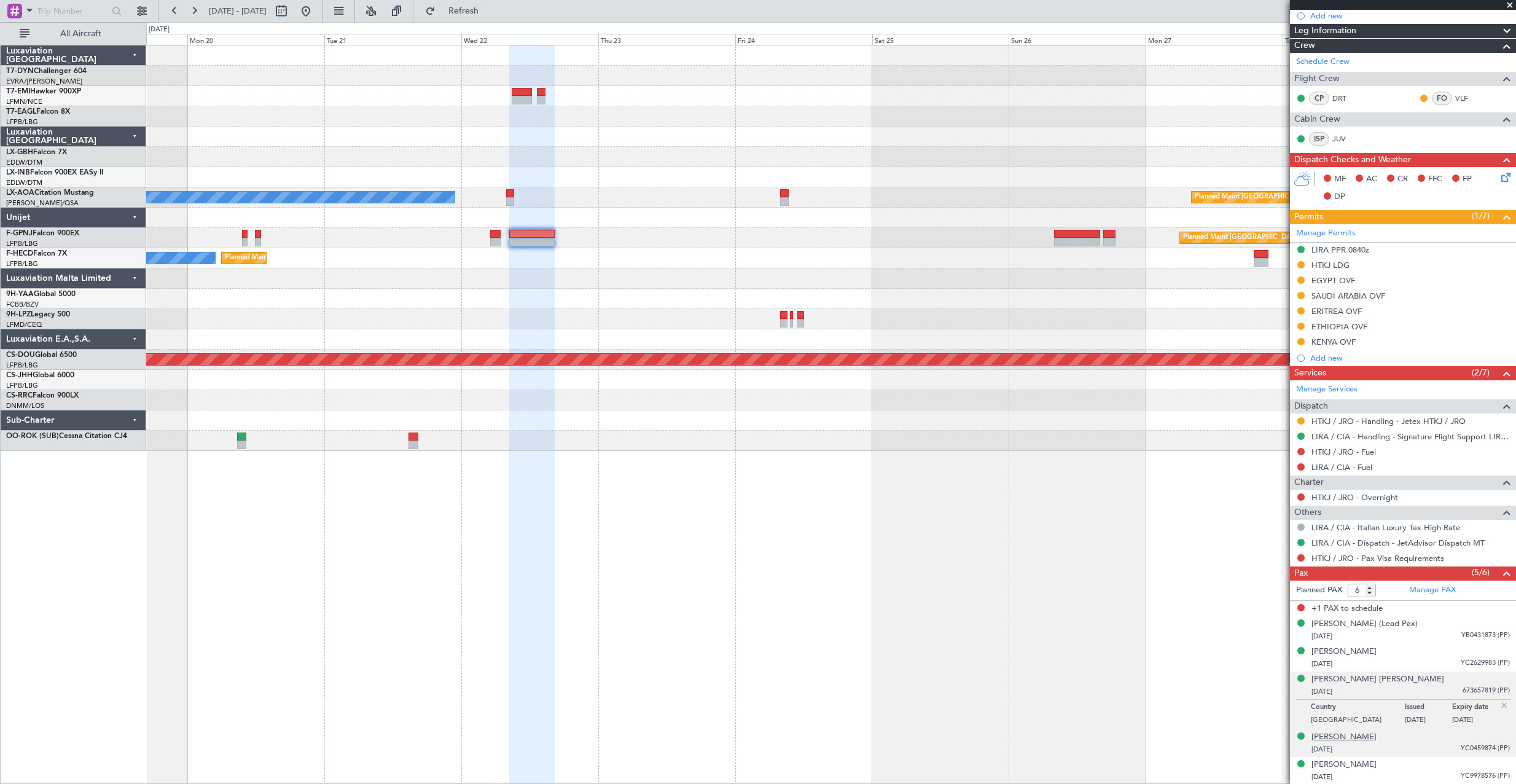
click at [1360, 738] on div "[PERSON_NAME]" at bounding box center [1345, 737] width 65 height 12
click at [1345, 763] on div "[PERSON_NAME]" at bounding box center [1345, 765] width 65 height 12
click at [1352, 709] on div "[PERSON_NAME]" at bounding box center [1345, 707] width 65 height 12
click at [490, 12] on span "Refresh" at bounding box center [464, 11] width 52 height 8
click at [1392, 771] on div "[DATE] YC9978576 (PP)" at bounding box center [1411, 777] width 199 height 12
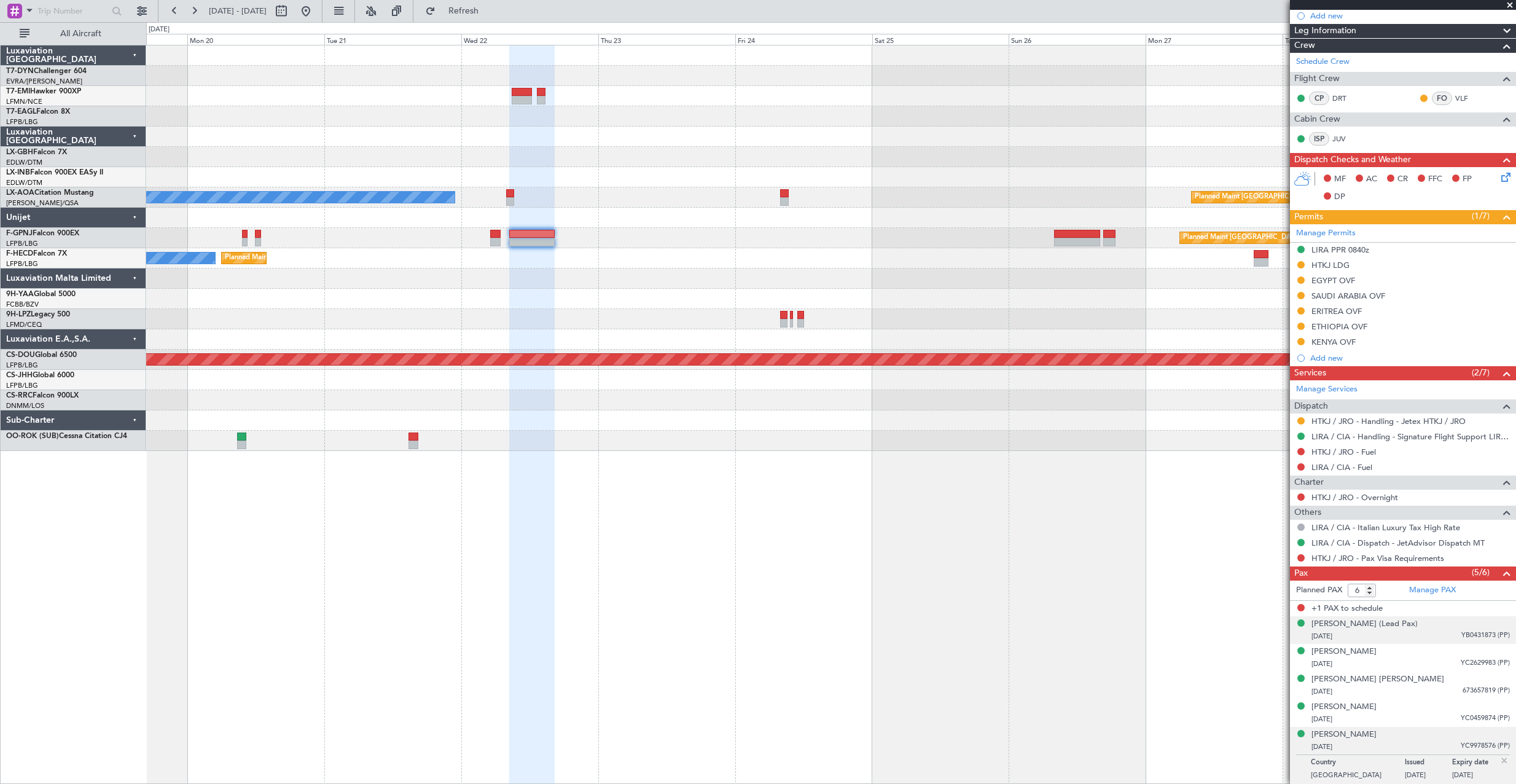
click at [1414, 639] on div "[DATE] YB0431873 (PP)" at bounding box center [1411, 636] width 199 height 12
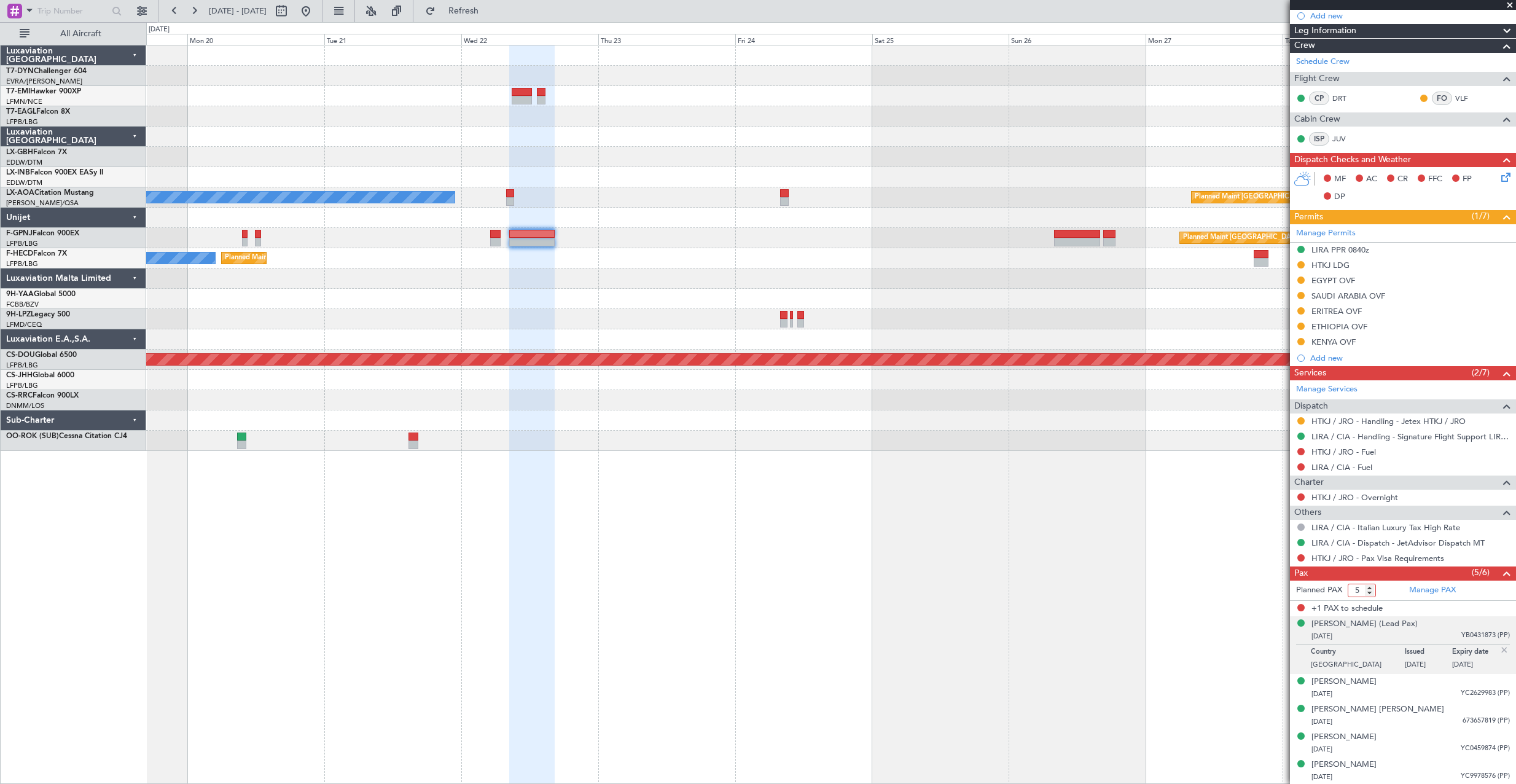
type input "5"
click at [1370, 594] on input "5" at bounding box center [1361, 591] width 28 height 14
click at [1389, 588] on form "Planned PAX 5" at bounding box center [1346, 591] width 113 height 20
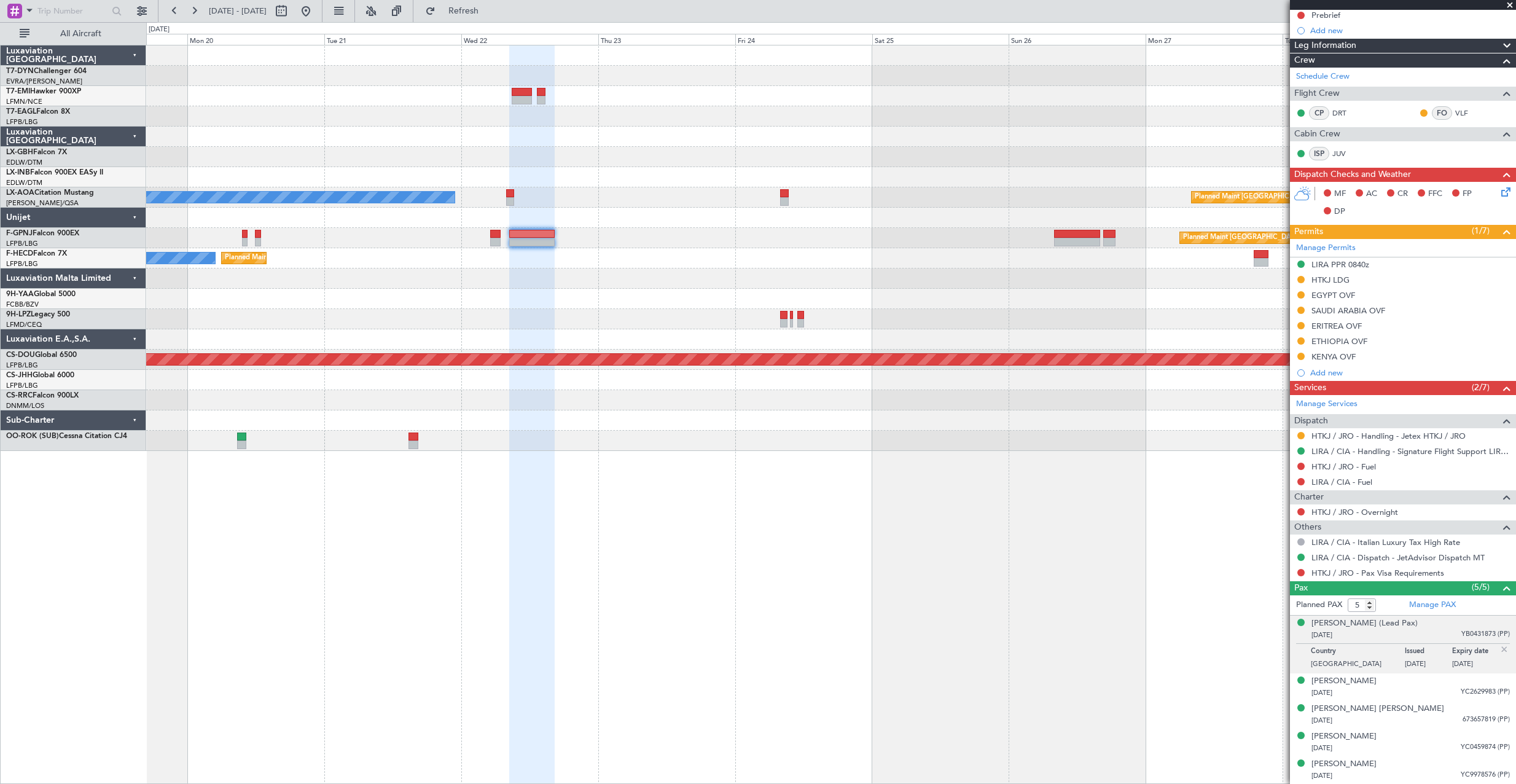
scroll to position [142, 0]
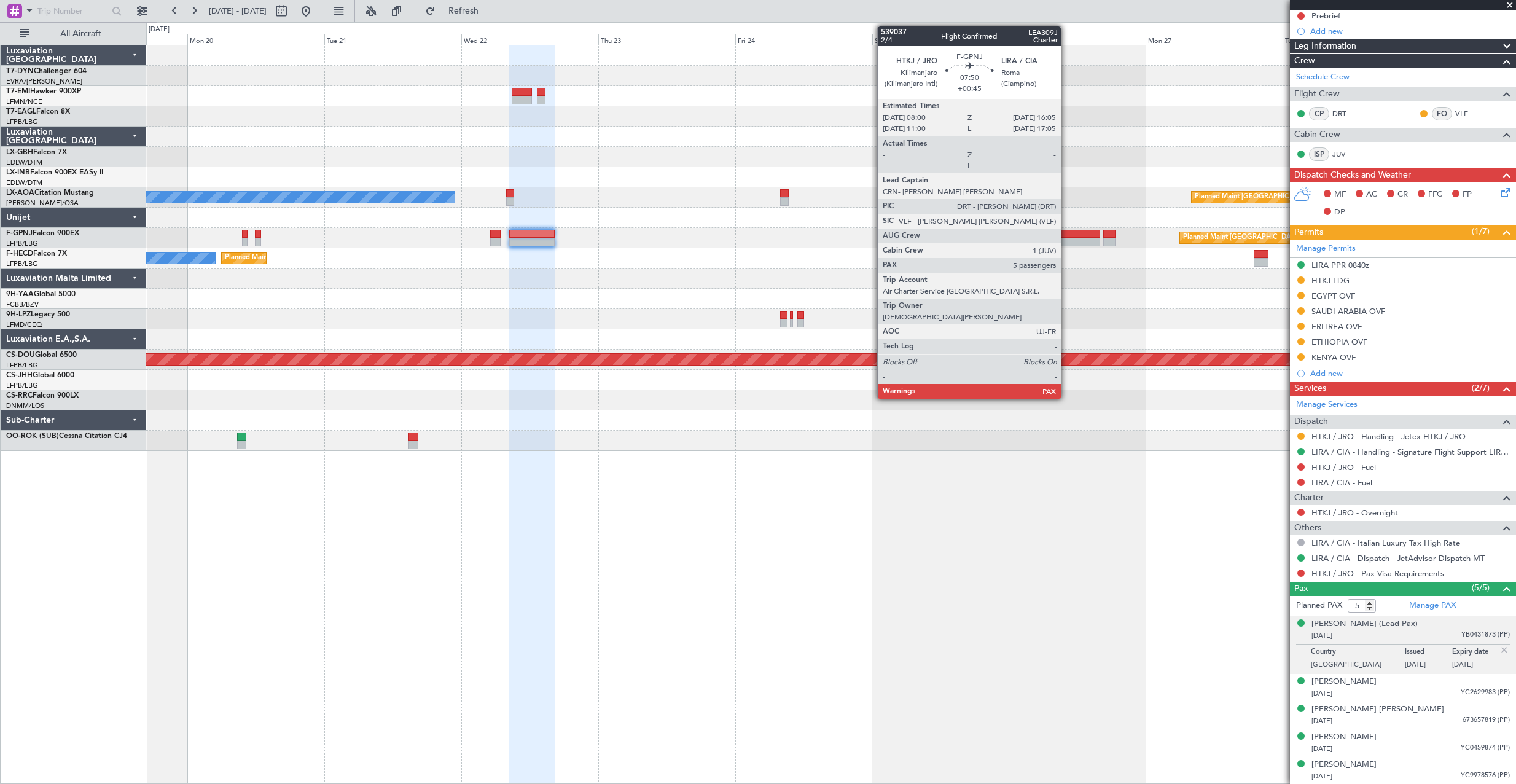
click at [1067, 234] on div at bounding box center [1077, 234] width 46 height 8
type input "+00:45"
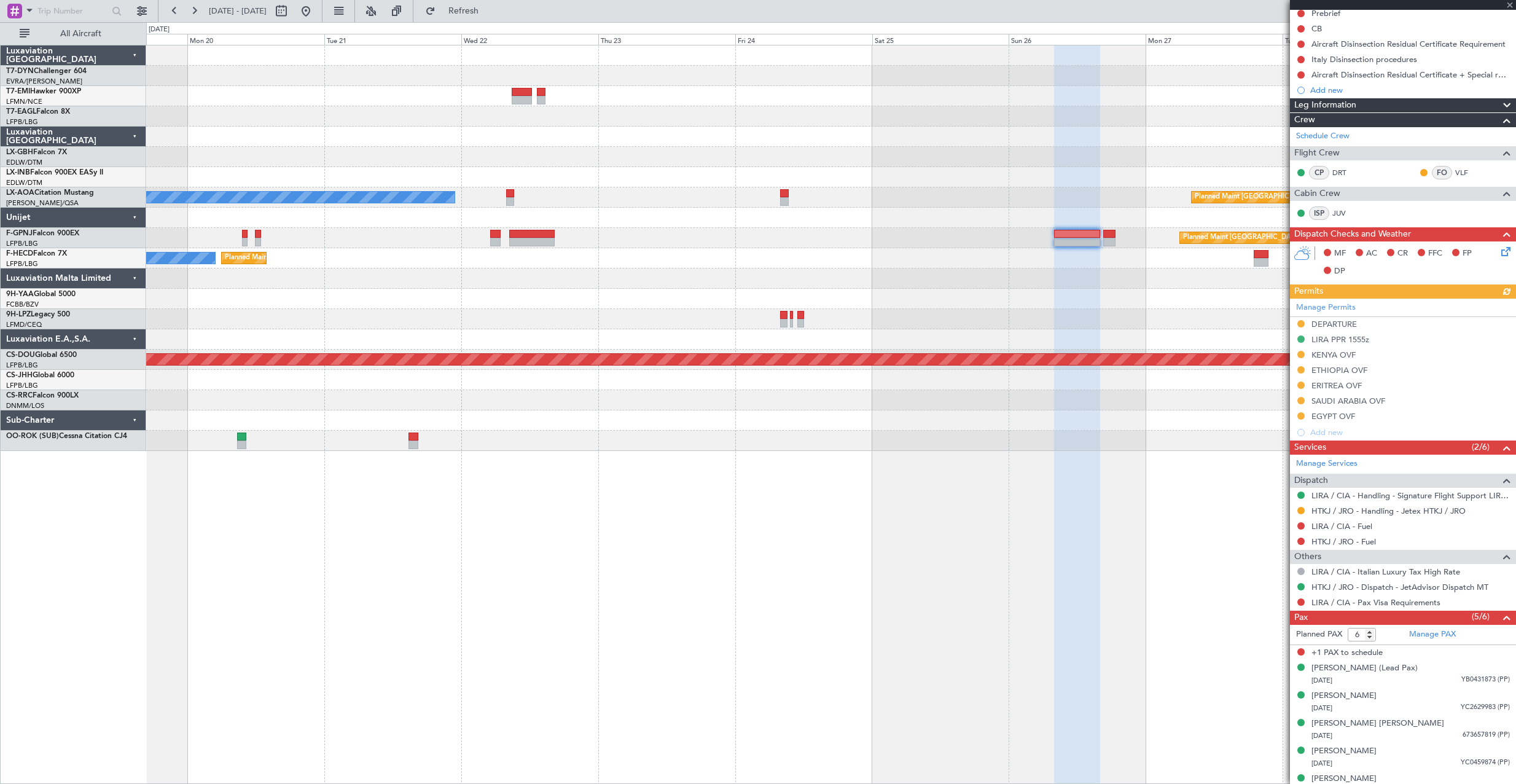
scroll to position [143, 0]
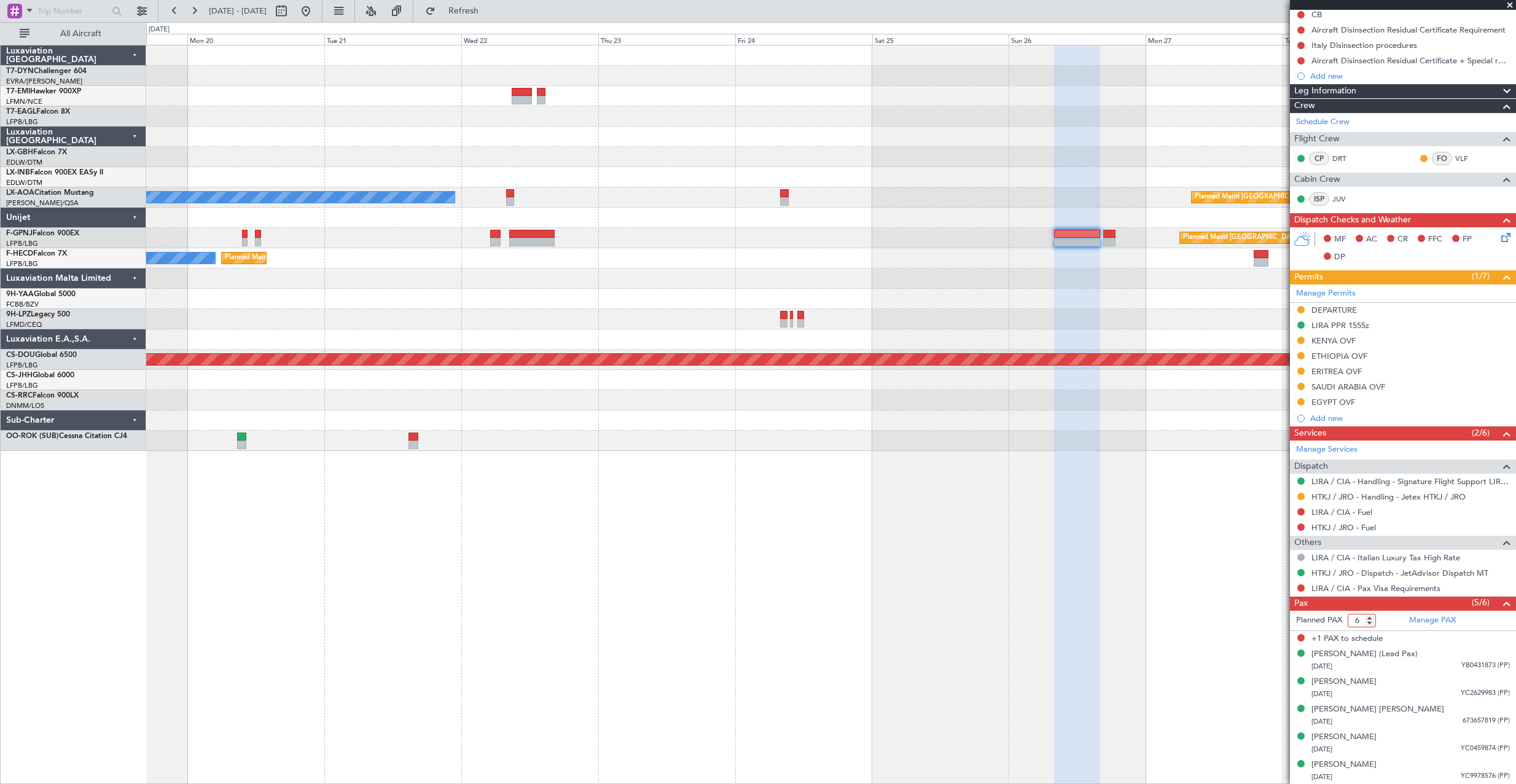
click at [1368, 625] on input "6" at bounding box center [1361, 620] width 28 height 14
type input "5"
click at [1371, 623] on input "5" at bounding box center [1361, 620] width 28 height 14
click at [1390, 619] on form "Planned PAX 5" at bounding box center [1346, 620] width 113 height 20
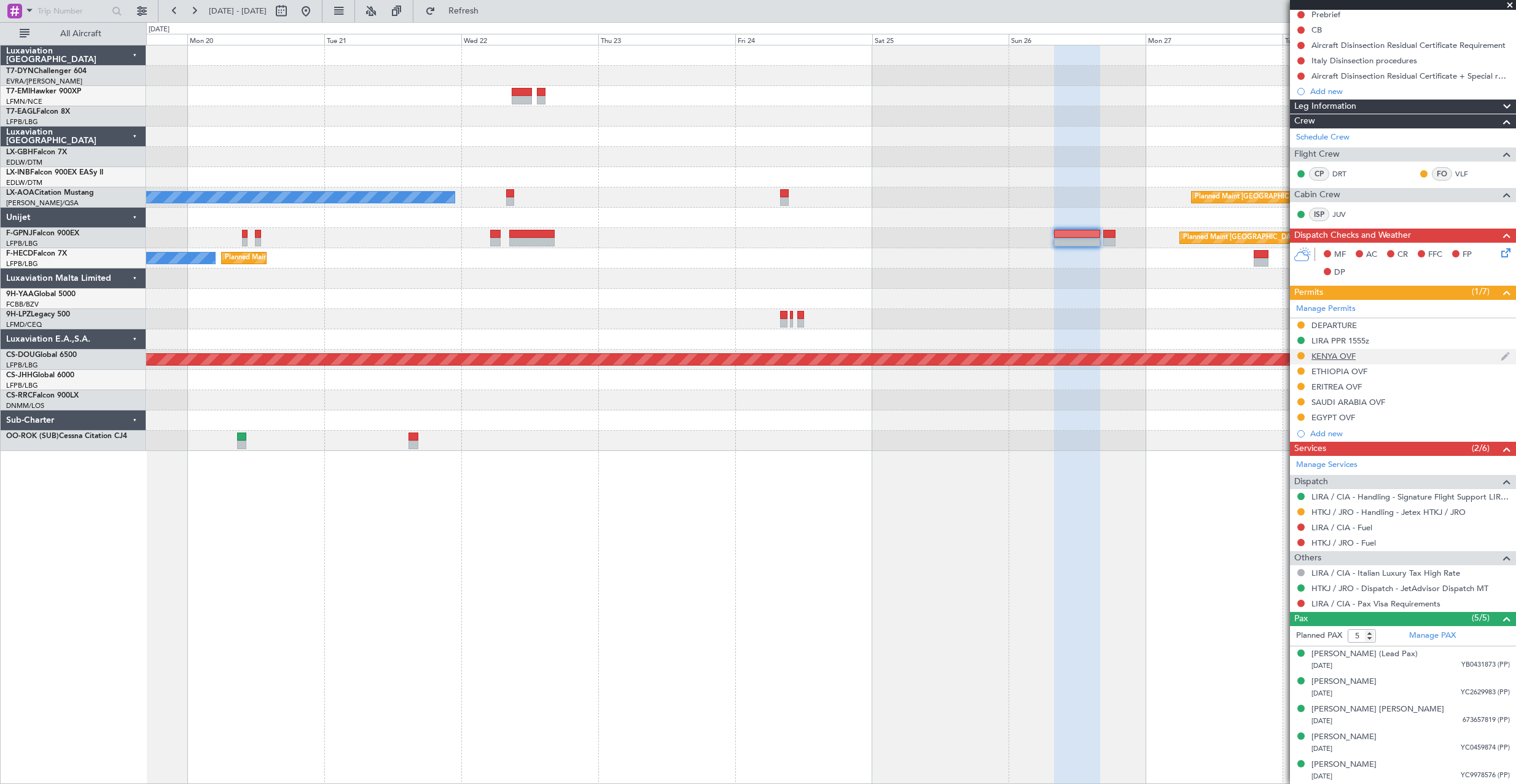
scroll to position [0, 0]
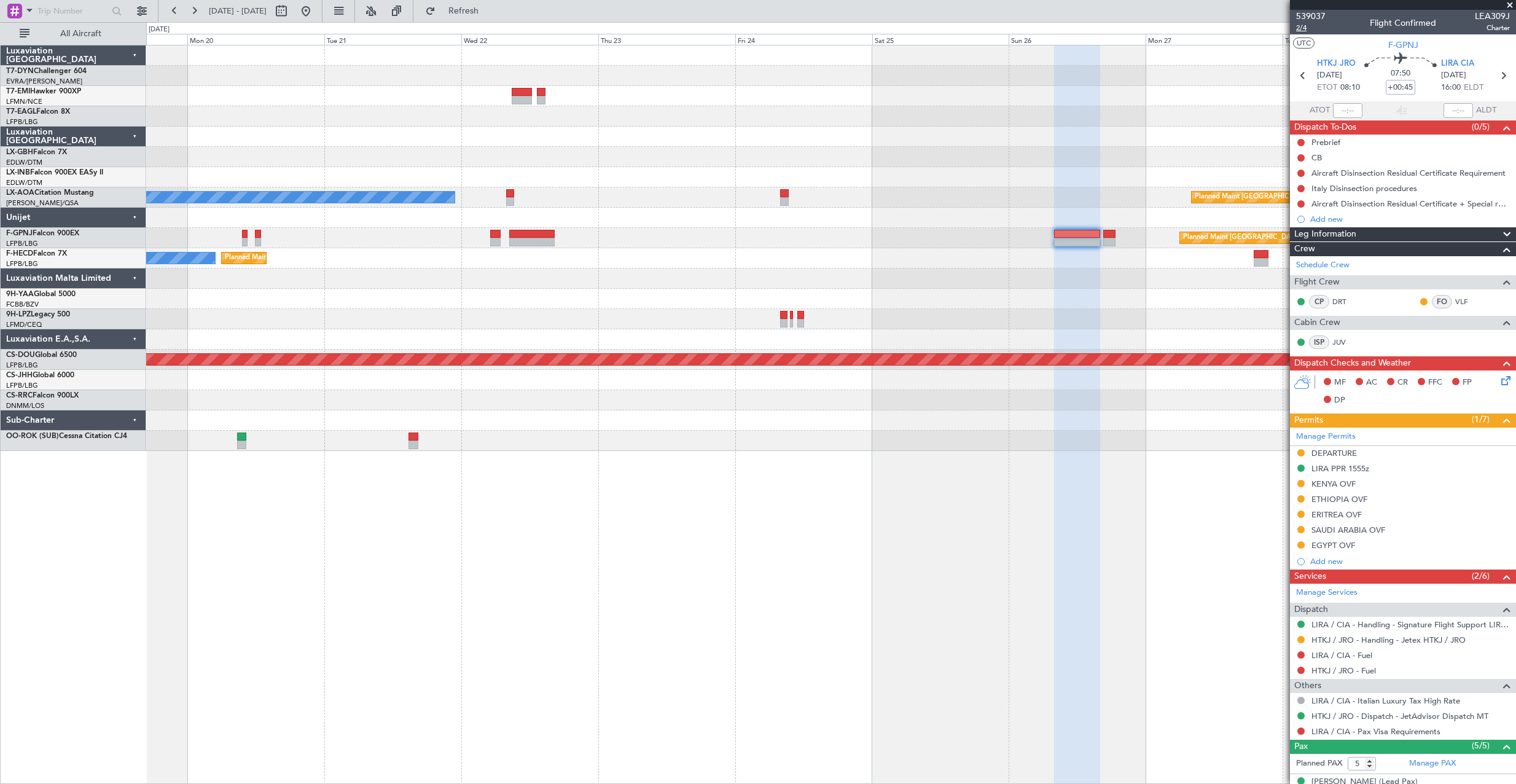
click at [1298, 27] on span "2/4" at bounding box center [1311, 28] width 30 height 11
click at [1310, 14] on span "539037" at bounding box center [1311, 16] width 30 height 13
click at [479, 11] on span "Refresh" at bounding box center [464, 11] width 52 height 8
click at [1306, 16] on span "539037" at bounding box center [1311, 16] width 30 height 13
click at [1375, 641] on link "HTKJ / JRO - Handling - Jetex HTKJ / JRO" at bounding box center [1389, 640] width 155 height 11
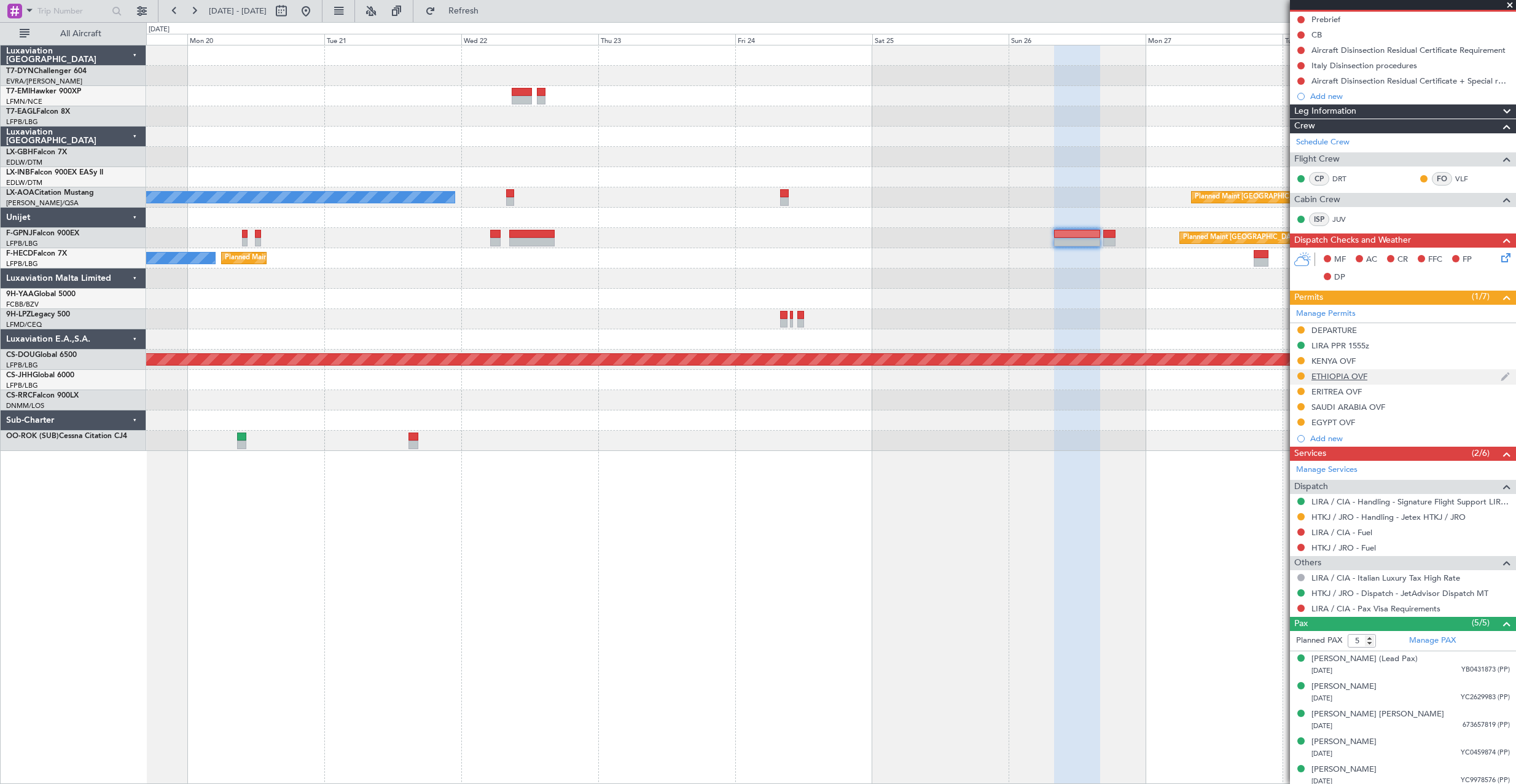
scroll to position [128, 0]
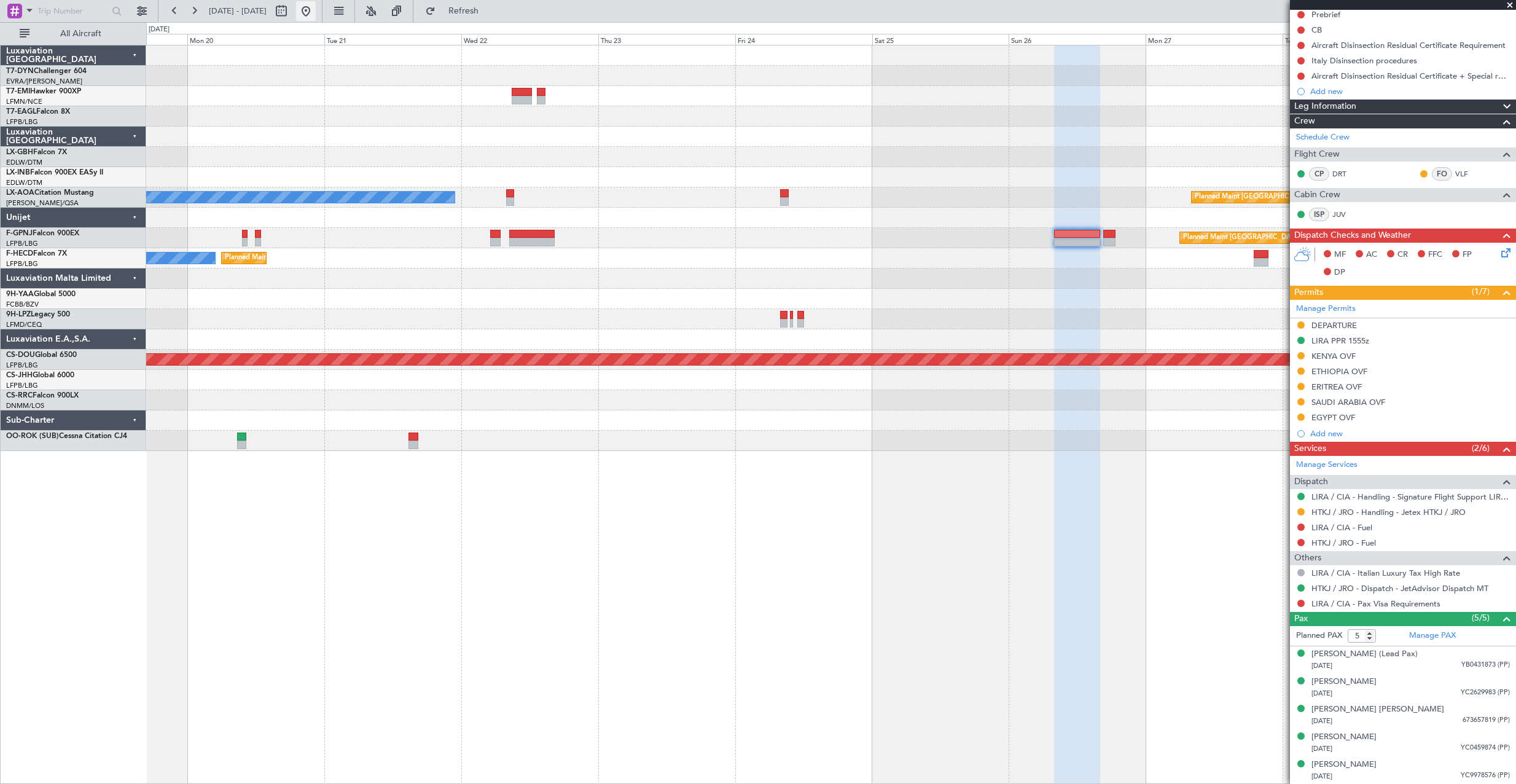
click at [316, 9] on button at bounding box center [306, 11] width 20 height 20
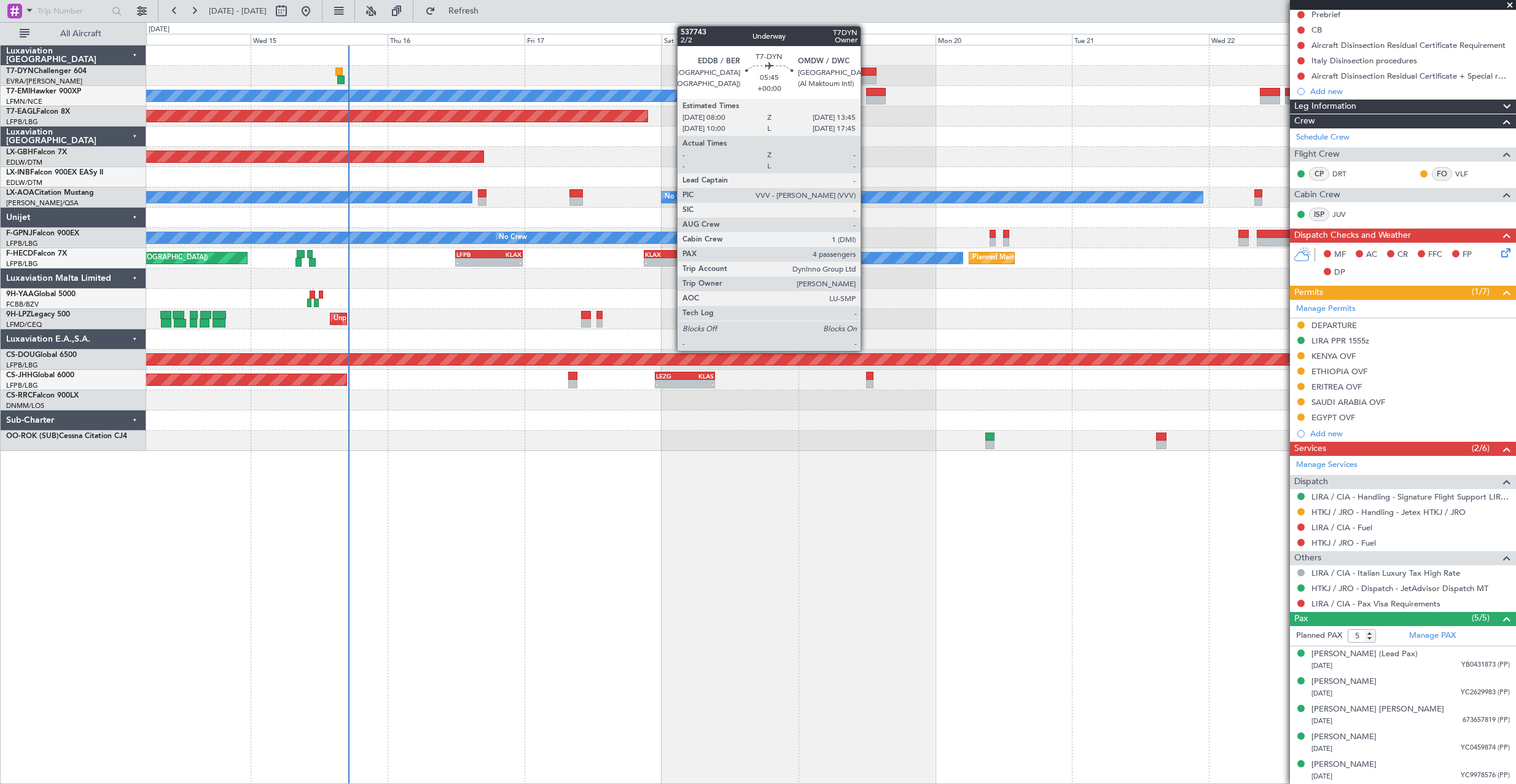
click at [867, 71] on div at bounding box center [860, 72] width 34 height 8
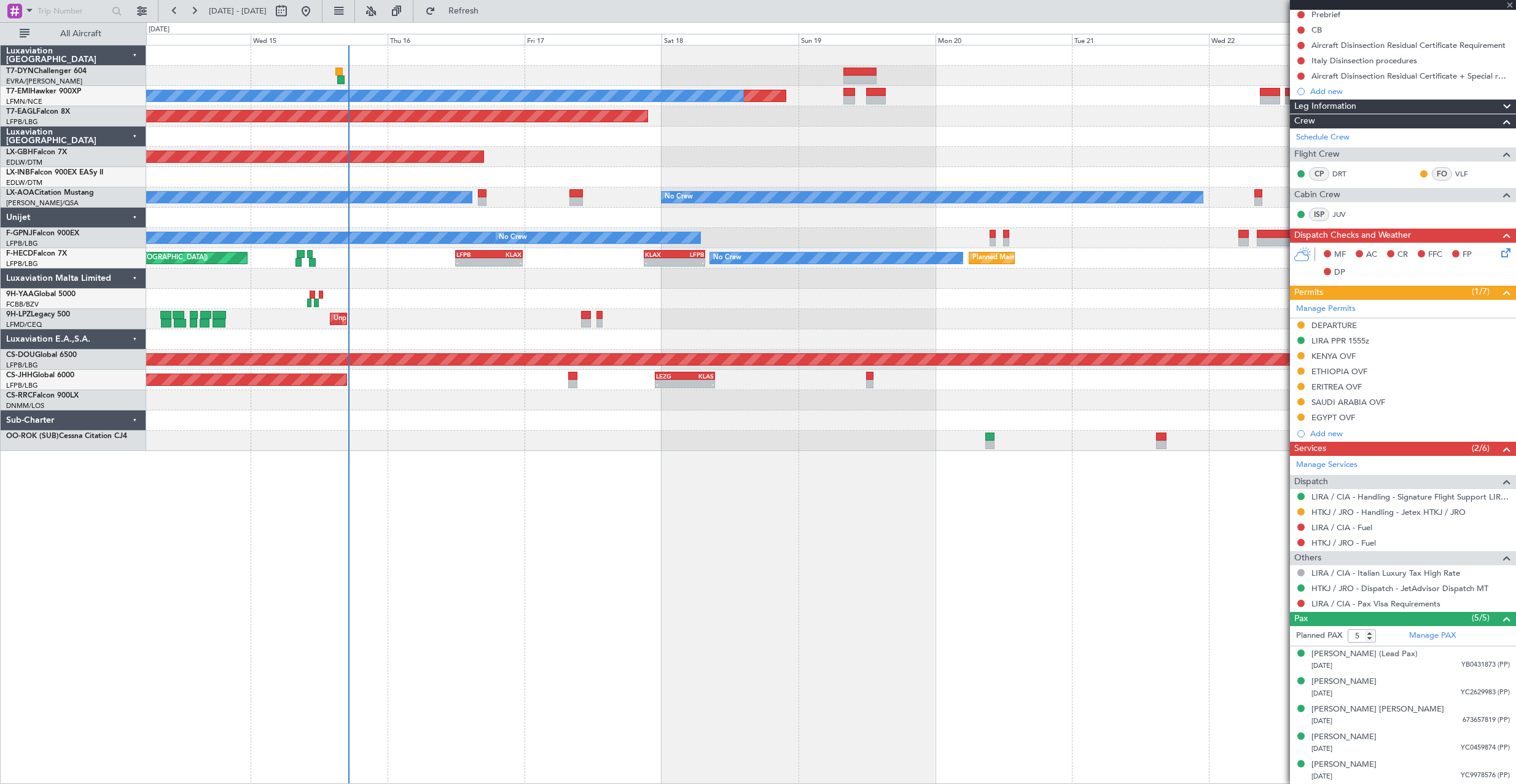
type input "4"
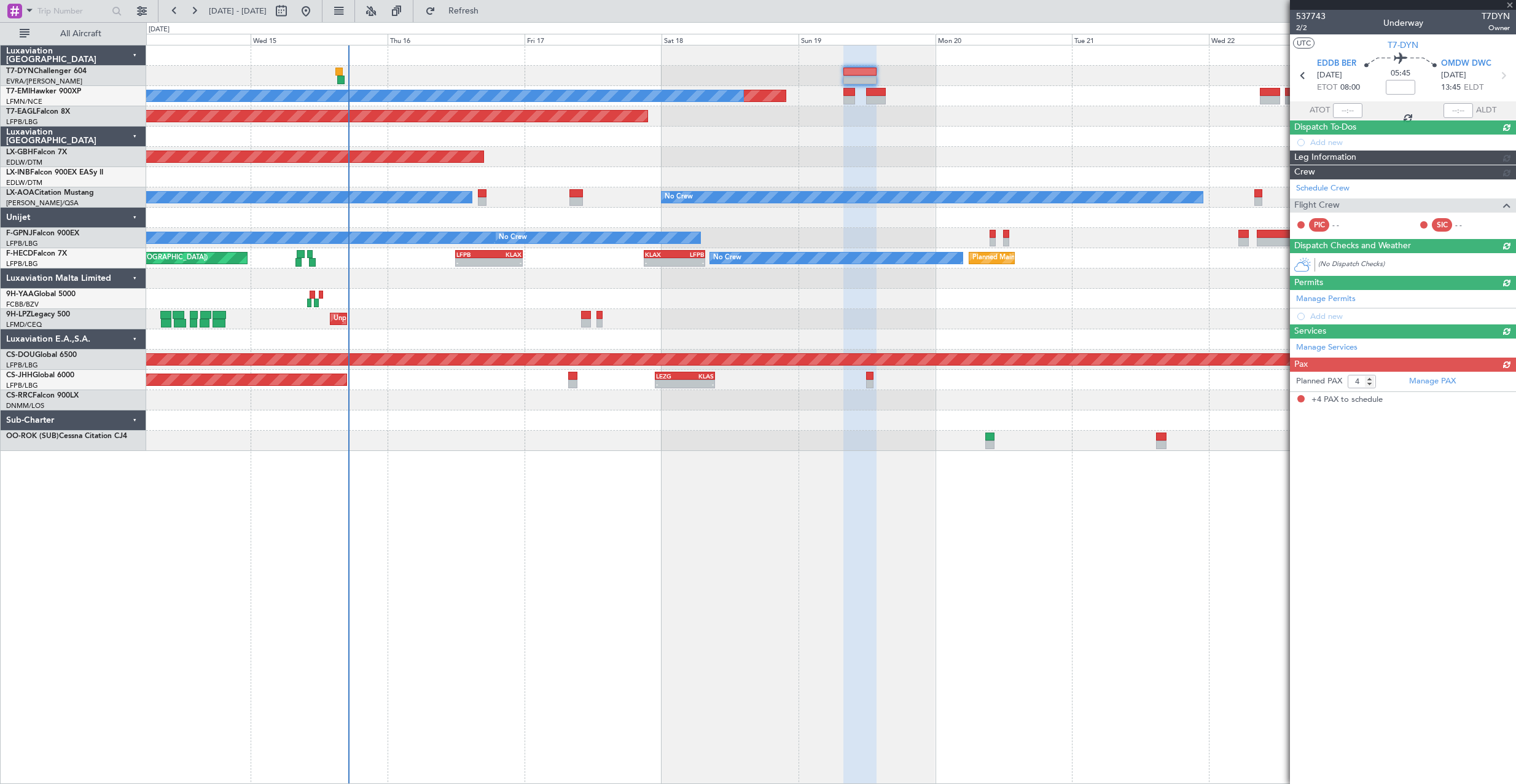
scroll to position [0, 0]
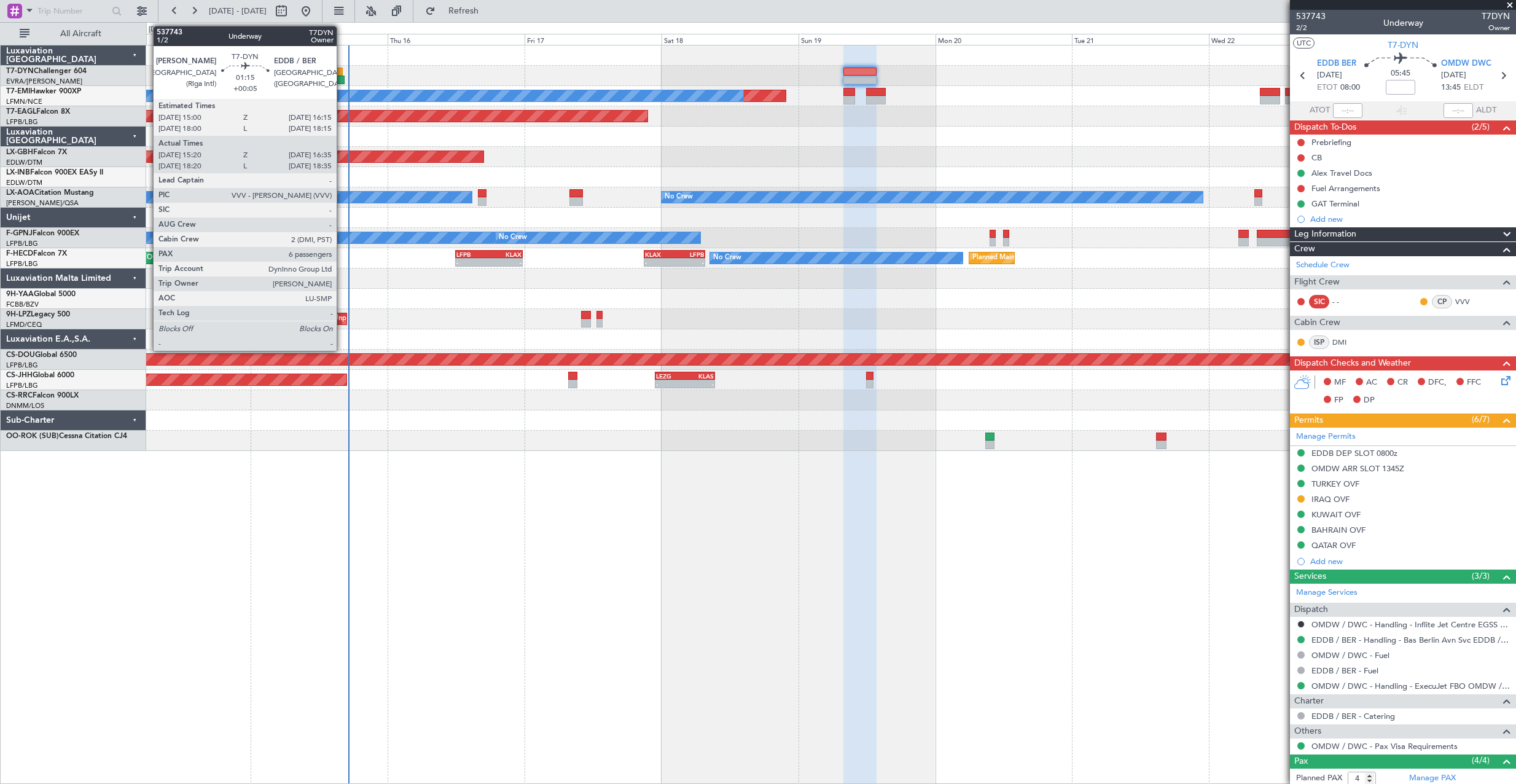
click at [342, 78] on div at bounding box center [341, 79] width 8 height 8
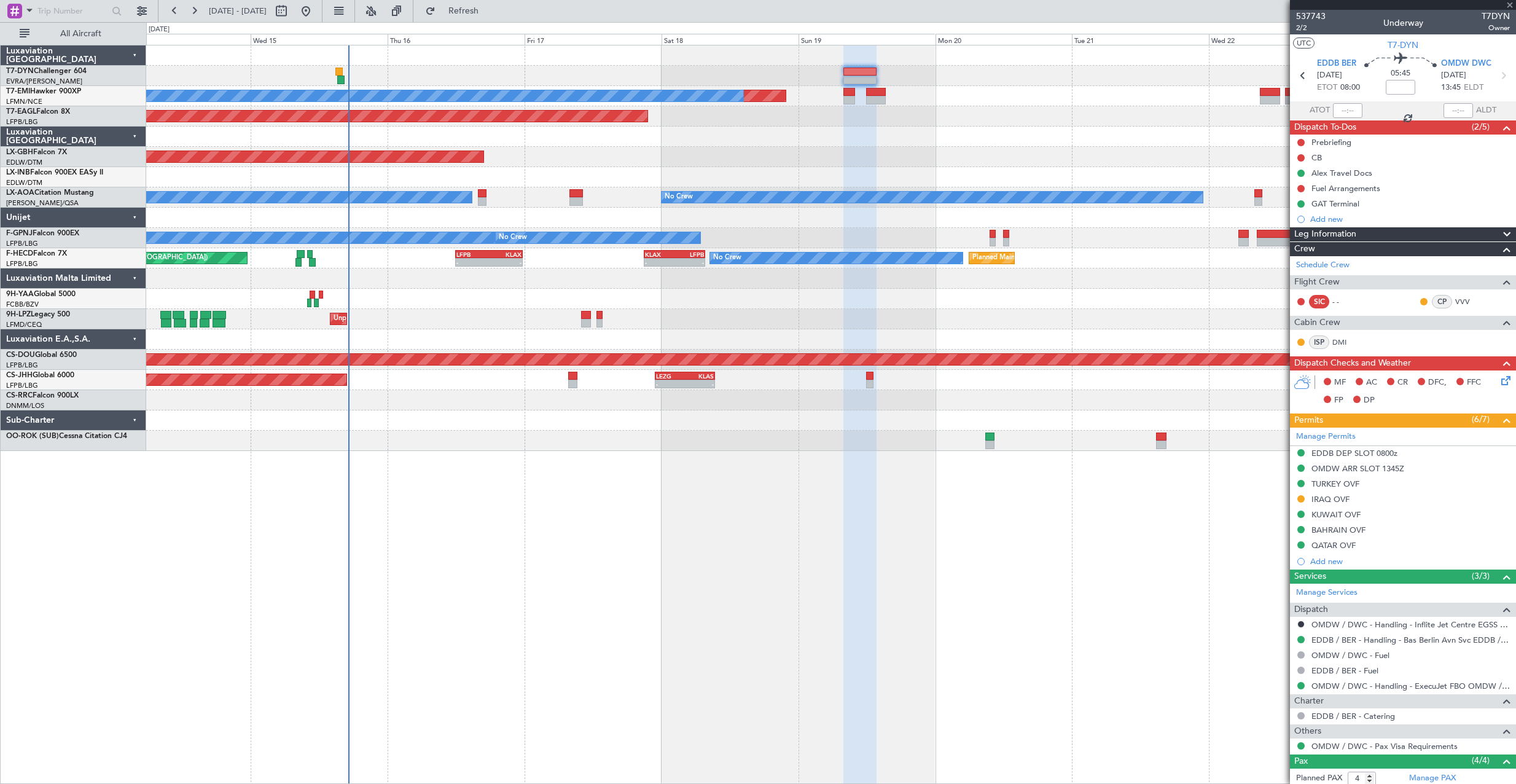
type input "+00:05"
type input "15:20"
type input "16:35"
type input "6"
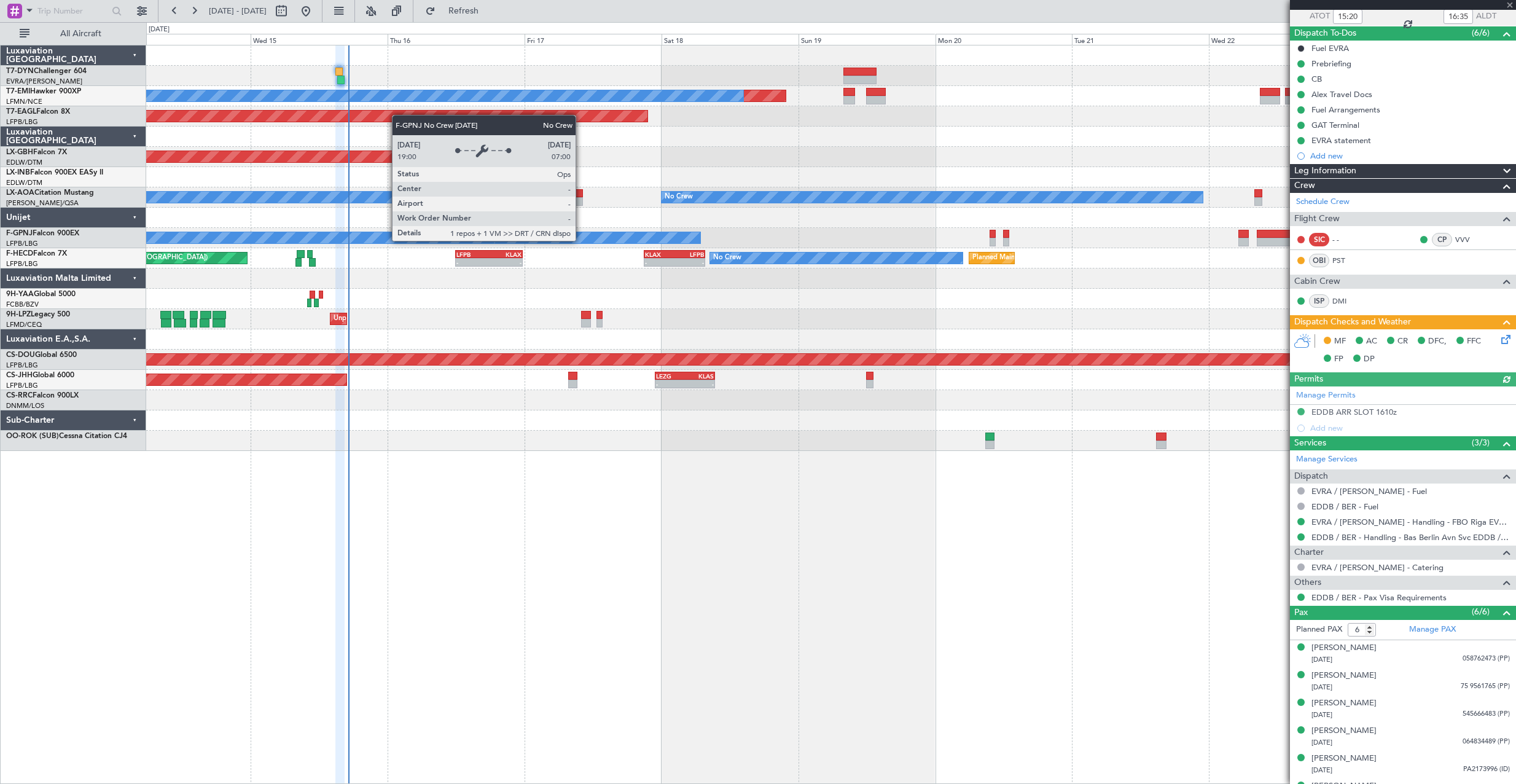
scroll to position [116, 0]
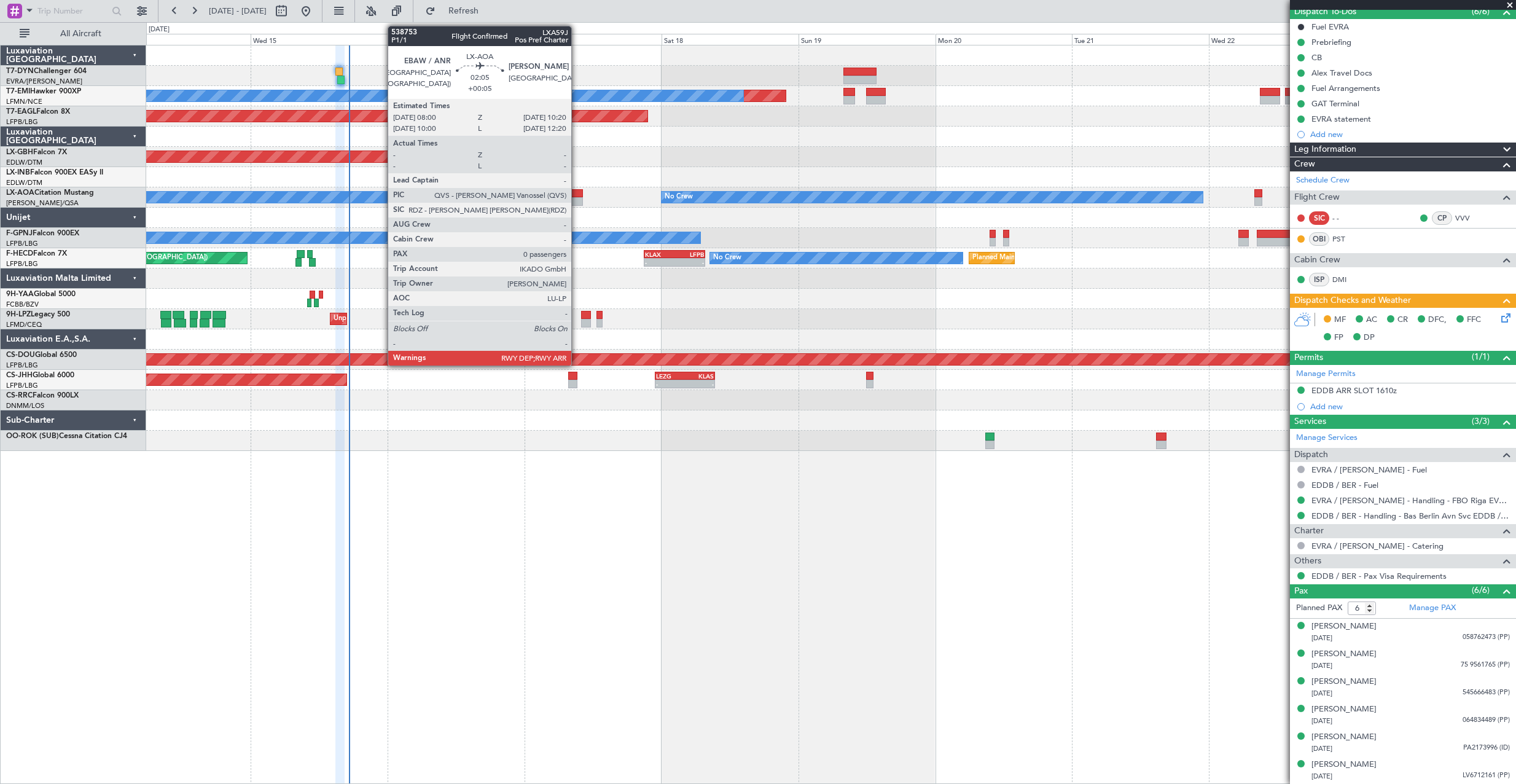
click at [577, 194] on div at bounding box center [576, 193] width 14 height 8
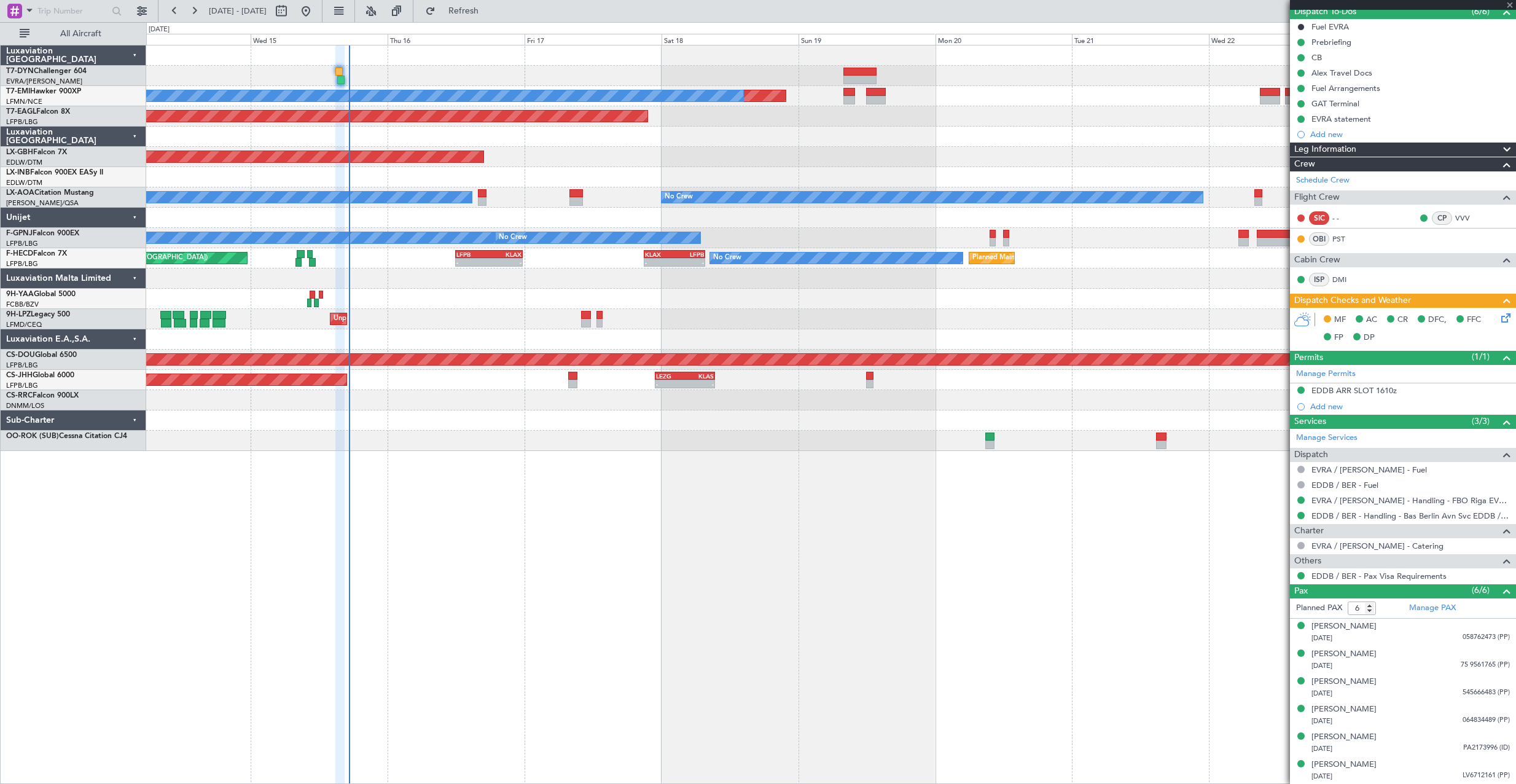
type input "0"
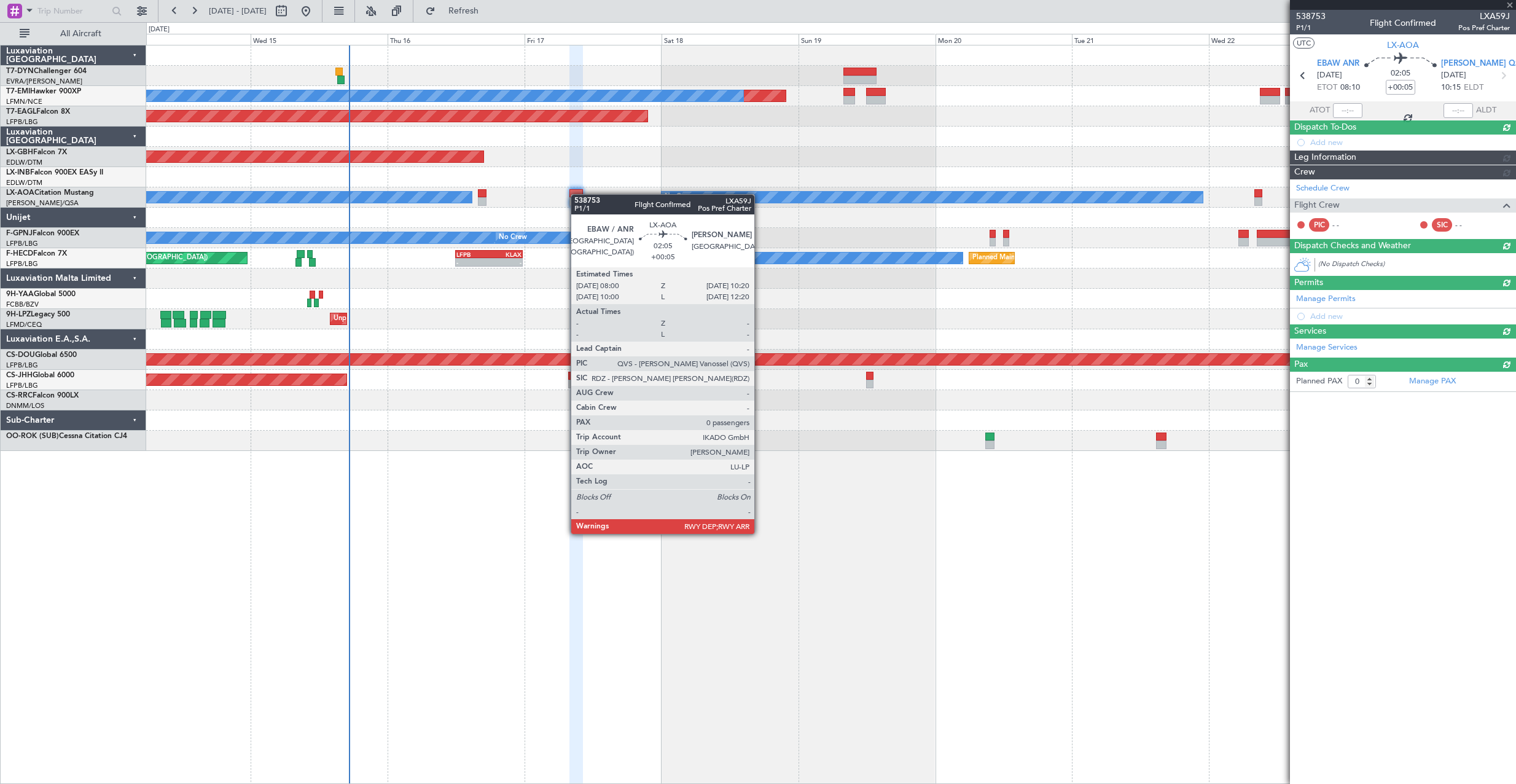
scroll to position [0, 0]
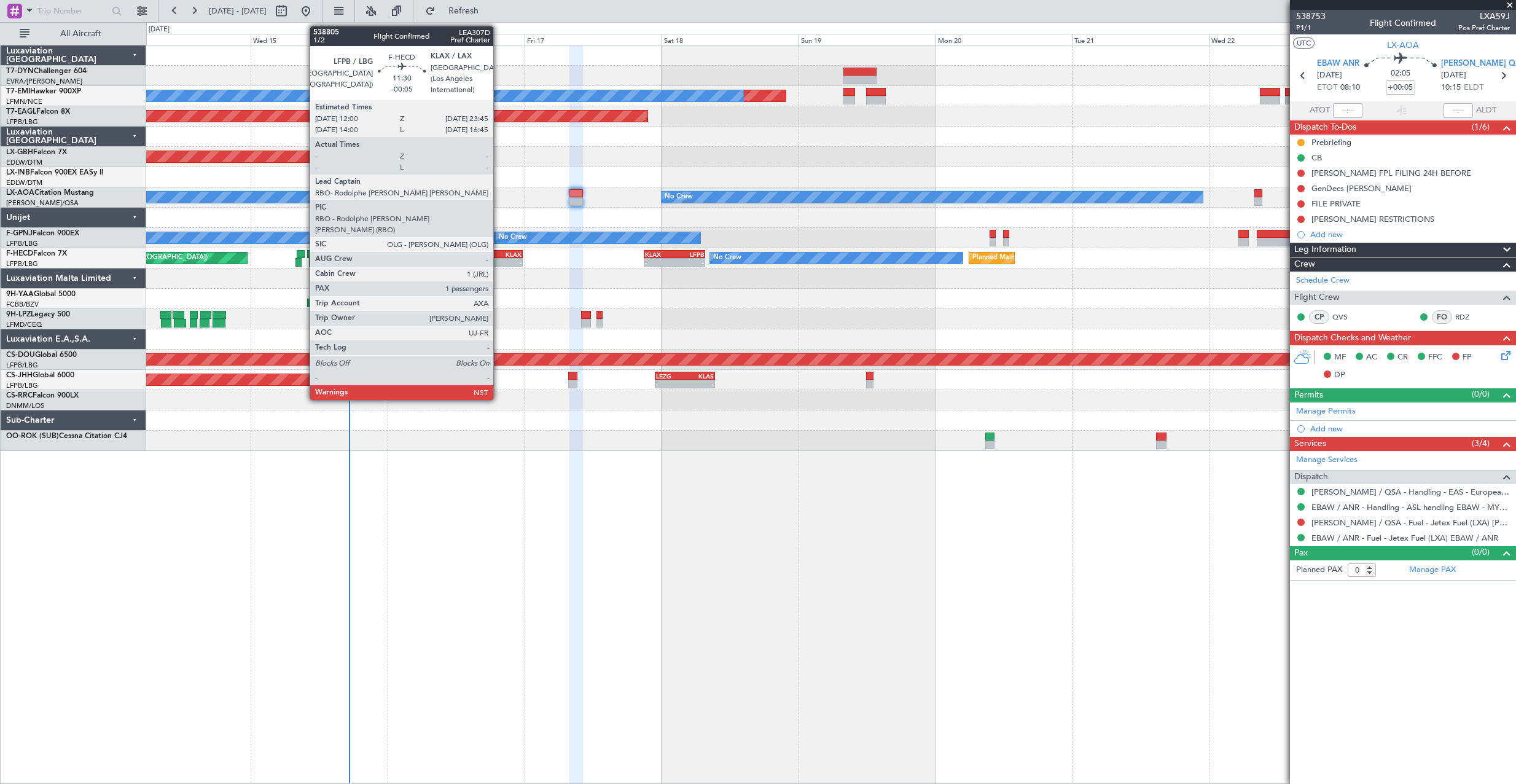
click at [499, 250] on div "KLAX" at bounding box center [505, 254] width 33 height 8
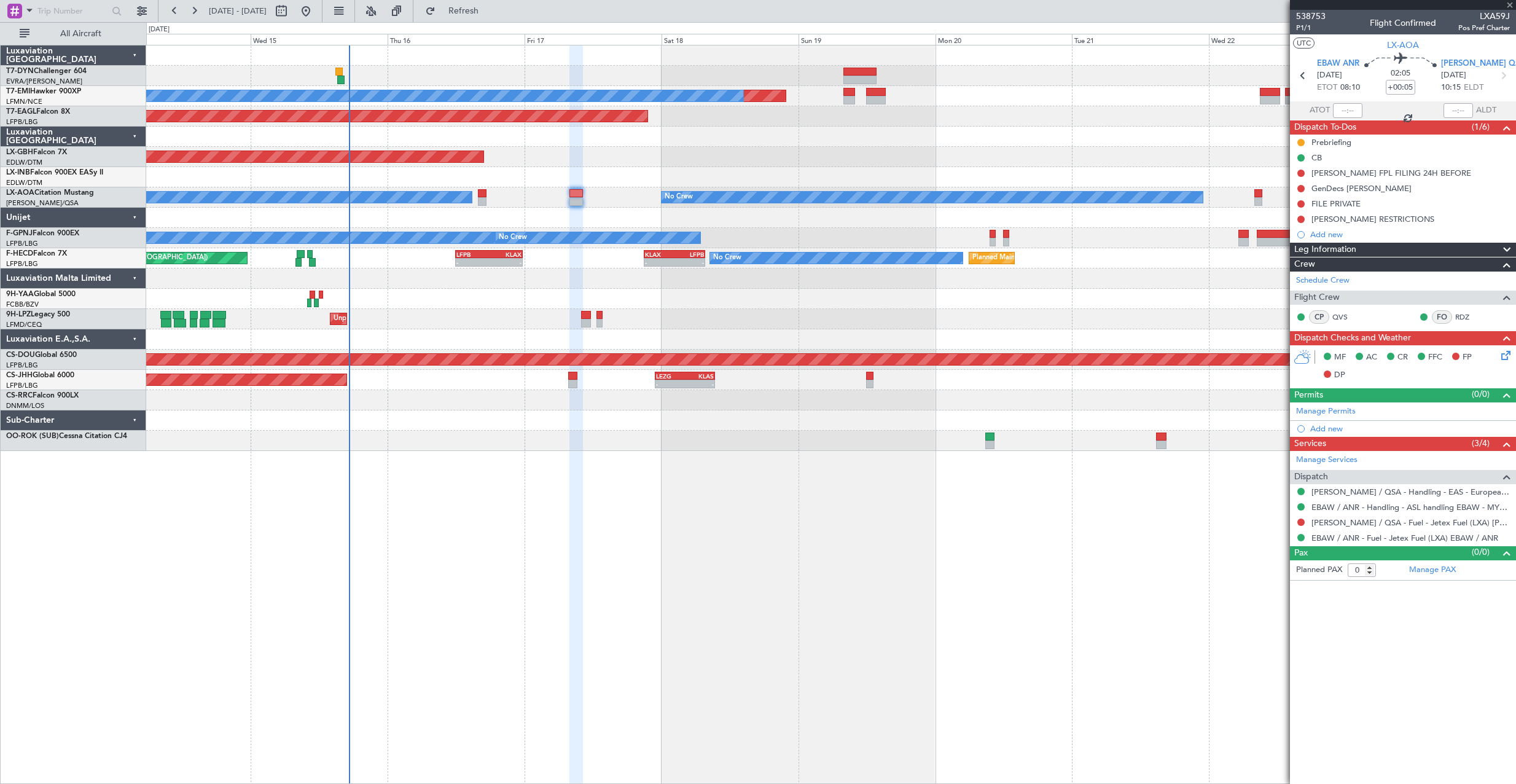
type input "-00:05"
type input "1"
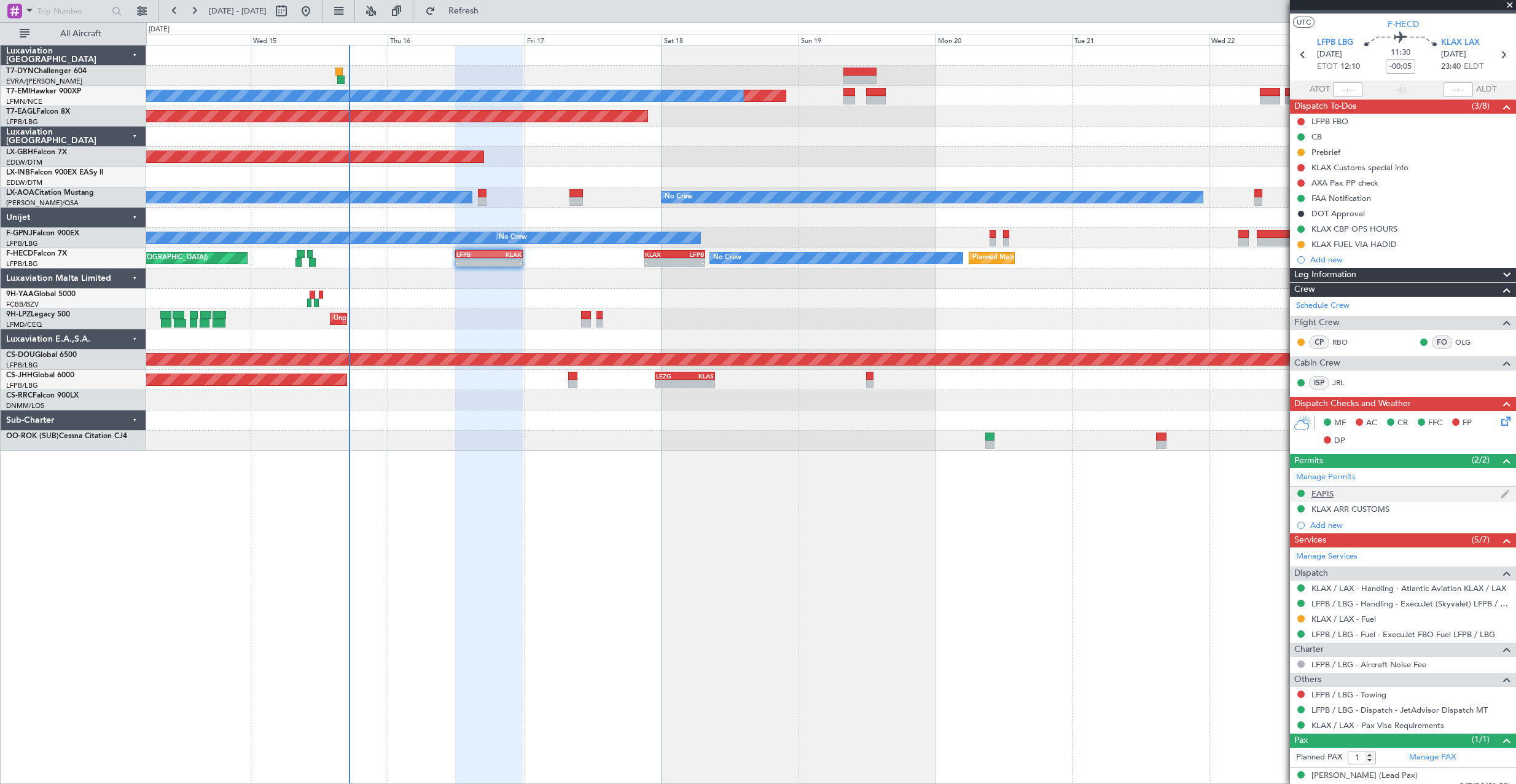
scroll to position [32, 0]
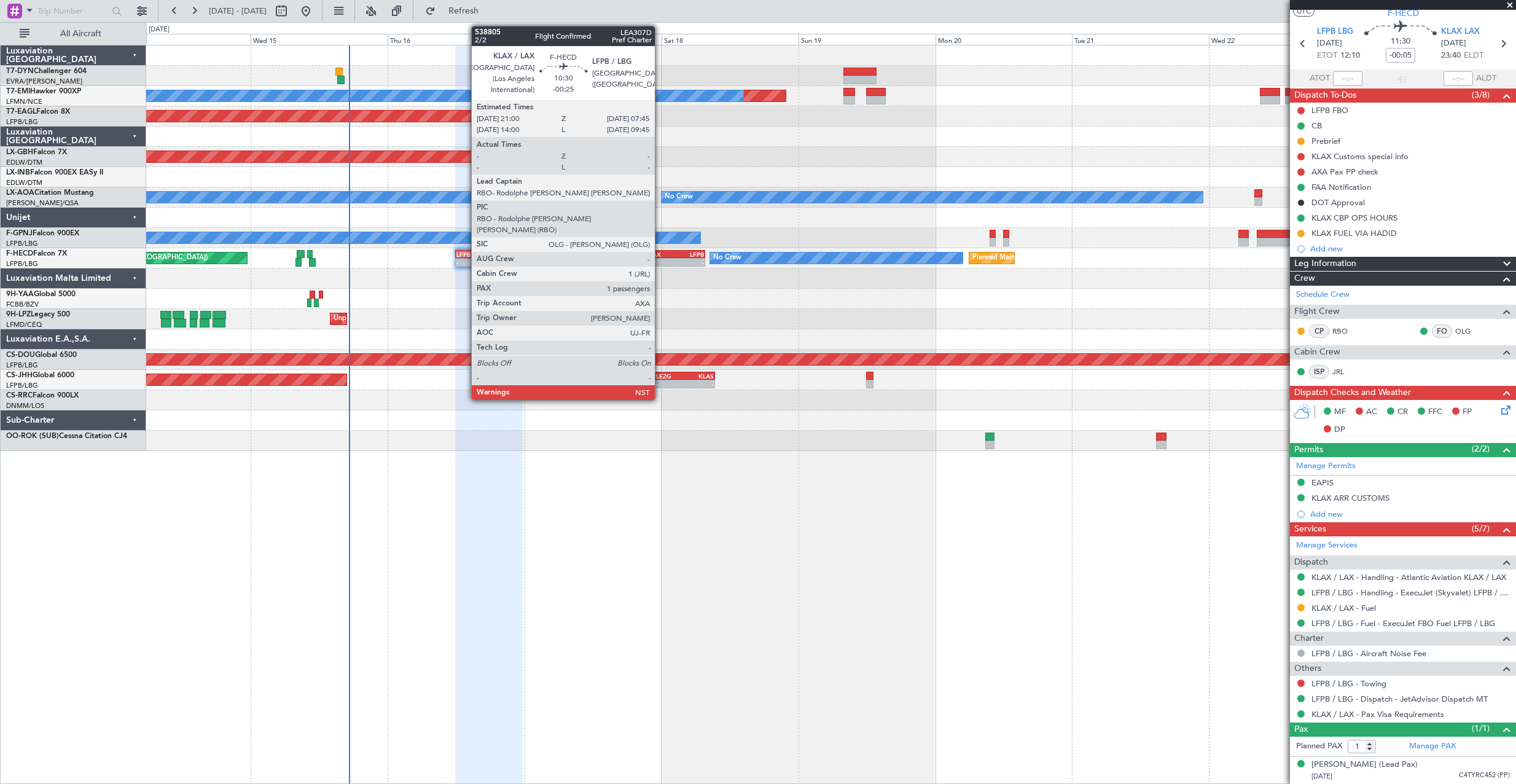
click at [660, 253] on div "KLAX" at bounding box center [659, 254] width 30 height 8
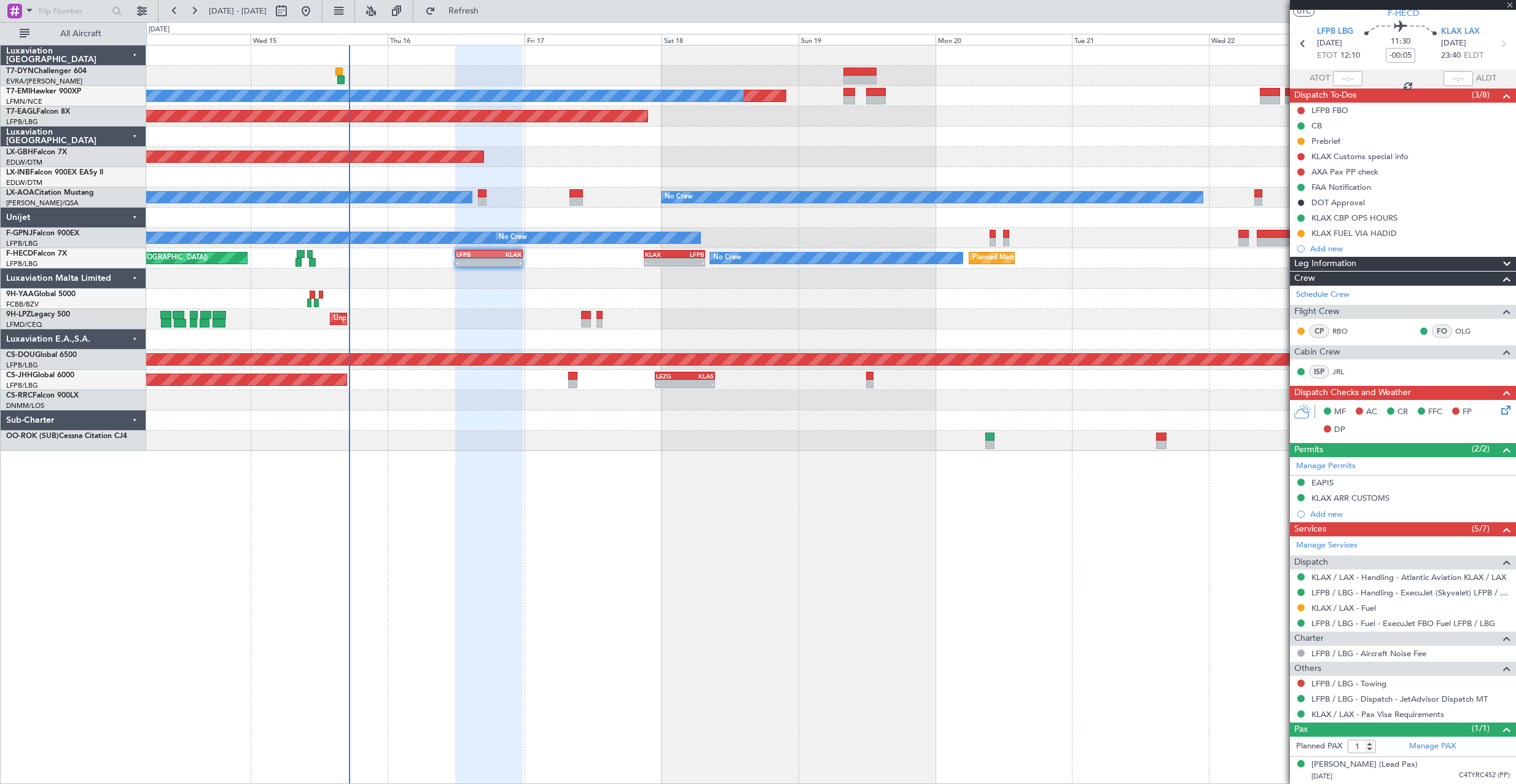
type input "-00:25"
